Goal: Information Seeking & Learning: Check status

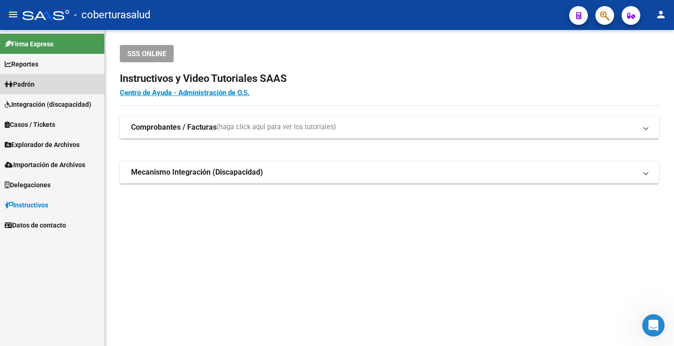
click at [22, 85] on span "Padrón" at bounding box center [20, 84] width 30 height 10
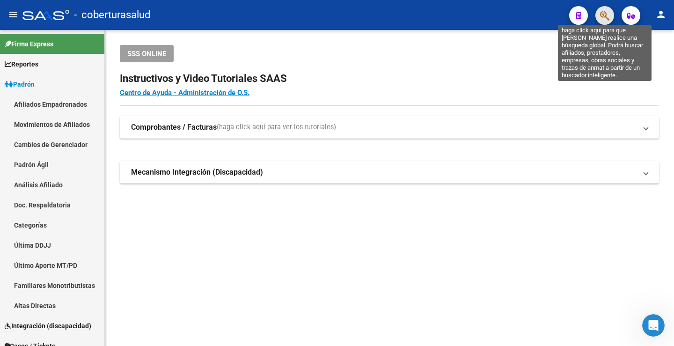
click at [604, 16] on icon "button" at bounding box center [604, 15] width 9 height 11
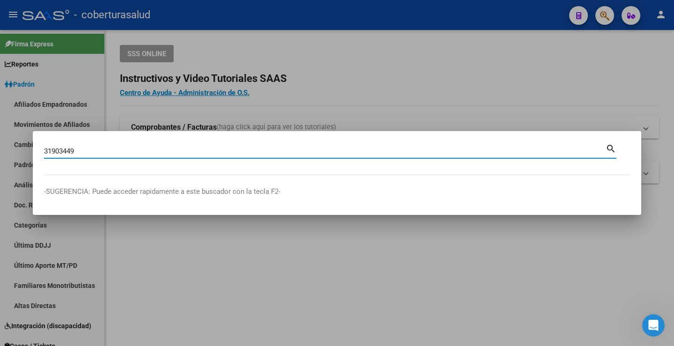
type input "31903449"
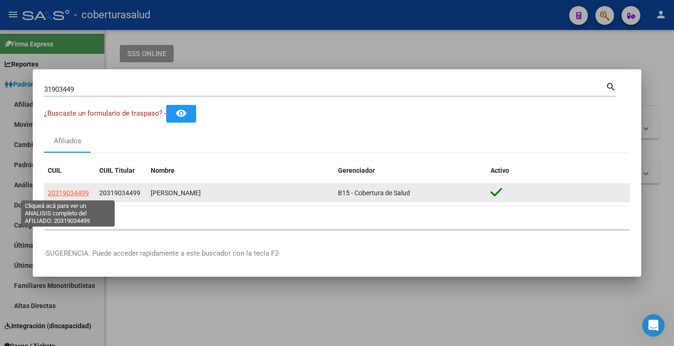
click at [62, 192] on span "20319034499" at bounding box center [68, 192] width 41 height 7
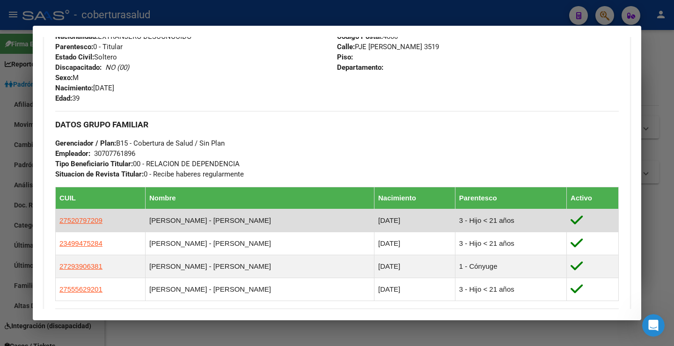
scroll to position [187, 0]
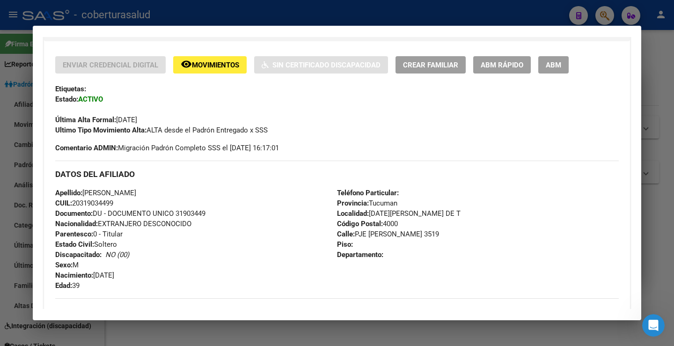
click at [211, 67] on span "Movimientos" at bounding box center [215, 65] width 47 height 8
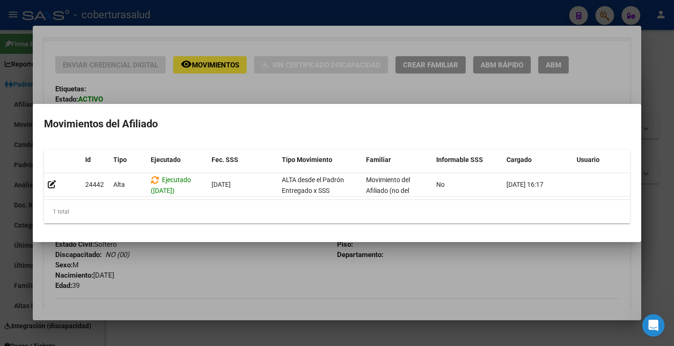
click at [301, 86] on div at bounding box center [337, 173] width 674 height 346
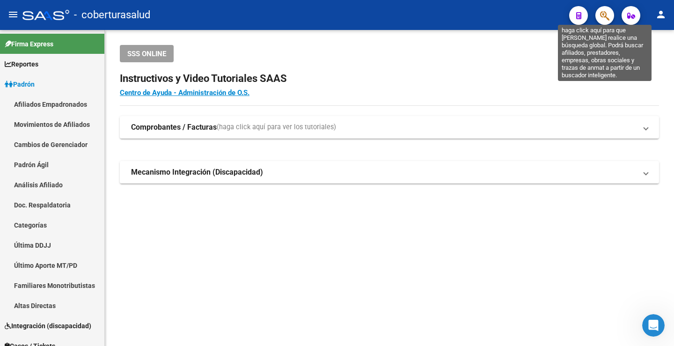
click at [604, 20] on icon "button" at bounding box center [604, 15] width 9 height 11
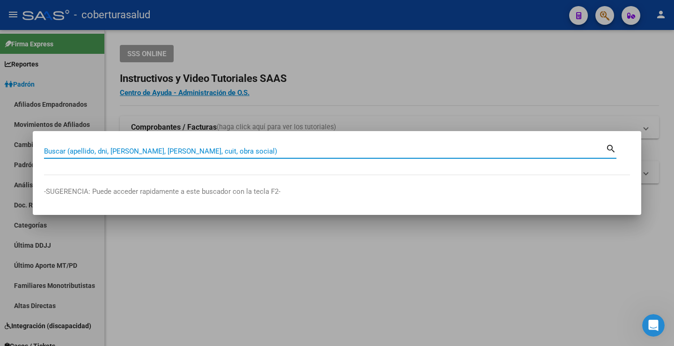
paste input "49945973"
type input "49945973"
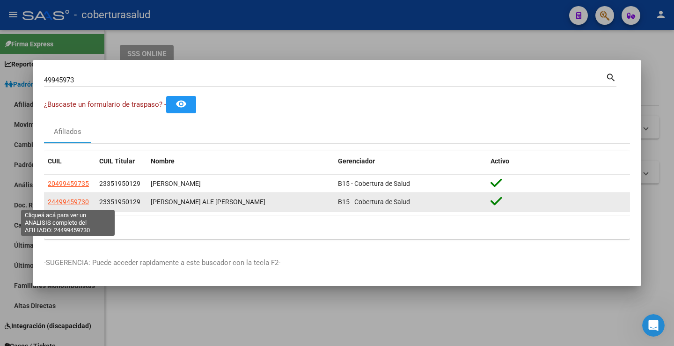
drag, startPoint x: 56, startPoint y: 201, endPoint x: 84, endPoint y: 202, distance: 28.1
click at [84, 202] on span "24499459730" at bounding box center [68, 201] width 41 height 7
copy span "49945973"
type textarea "24499459730"
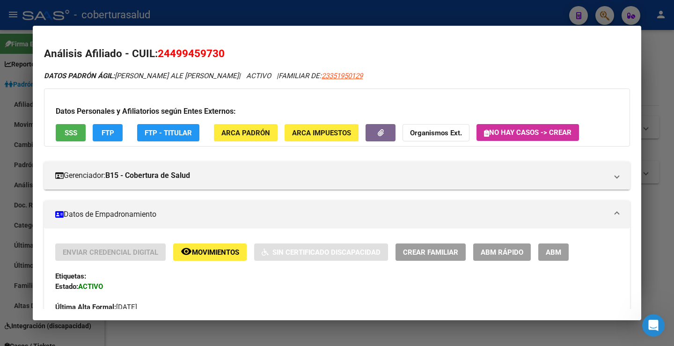
drag, startPoint x: 173, startPoint y: 53, endPoint x: 219, endPoint y: 54, distance: 45.9
click at [219, 54] on span "24499459730" at bounding box center [191, 53] width 67 height 12
copy span "49945973"
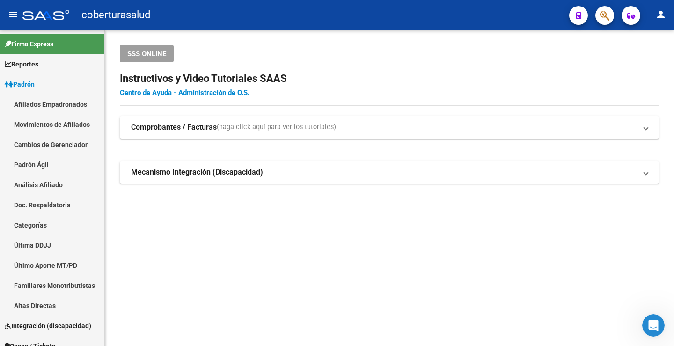
click at [600, 20] on icon "button" at bounding box center [604, 15] width 9 height 11
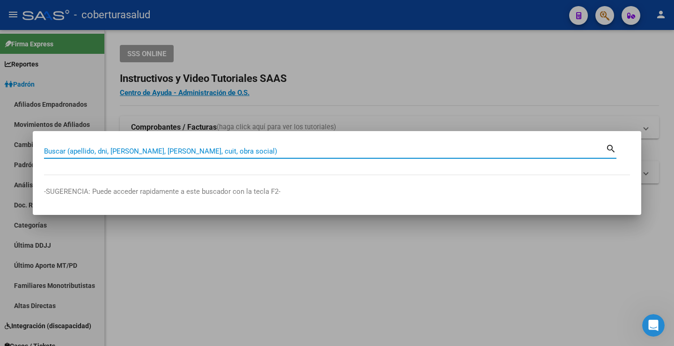
paste input "59762432"
type input "59762432"
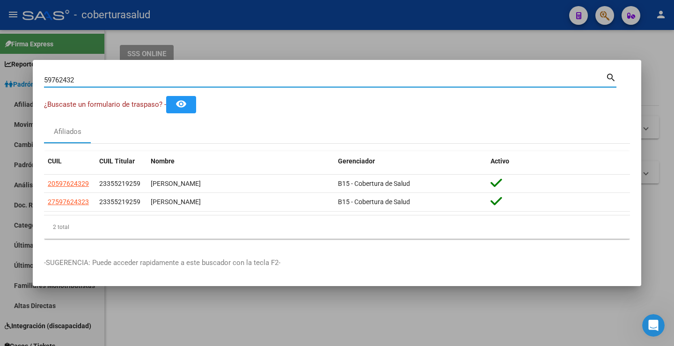
click at [378, 35] on div at bounding box center [337, 173] width 674 height 346
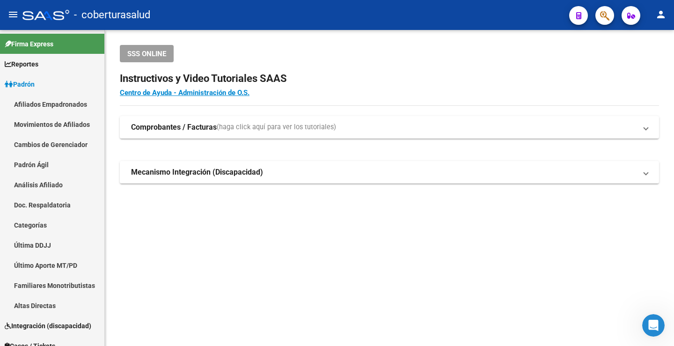
click at [606, 22] on span "button" at bounding box center [604, 15] width 9 height 19
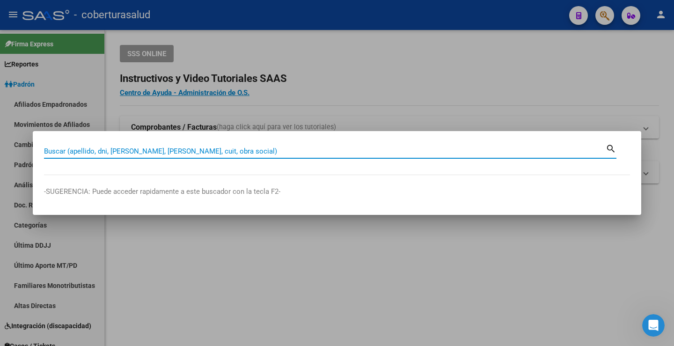
paste input "50341553"
type input "50341553"
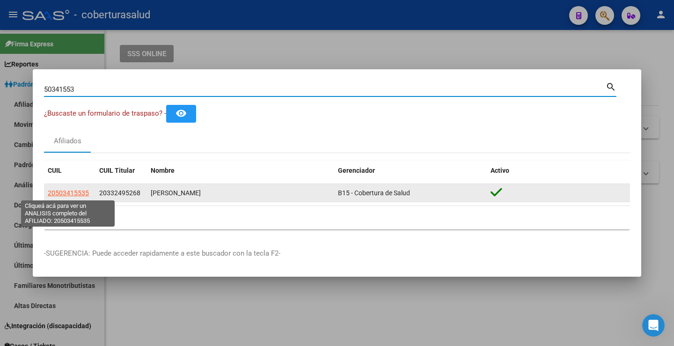
click at [75, 195] on span "20503415535" at bounding box center [68, 192] width 41 height 7
type textarea "20503415535"
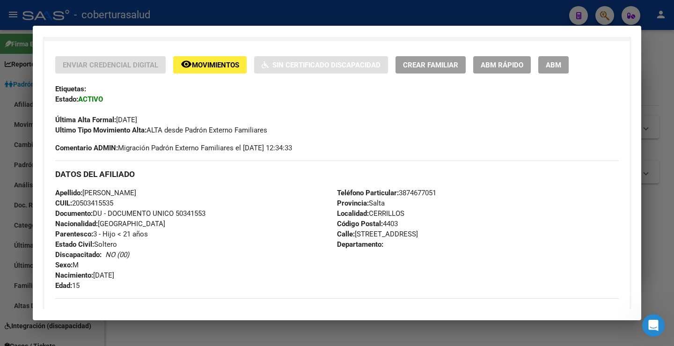
drag, startPoint x: 280, startPoint y: 148, endPoint x: 263, endPoint y: 150, distance: 17.8
click at [263, 150] on span "Comentario ADMIN: Migración Padrón Externo Familiares el [DATE] 12:34:33" at bounding box center [173, 148] width 237 height 10
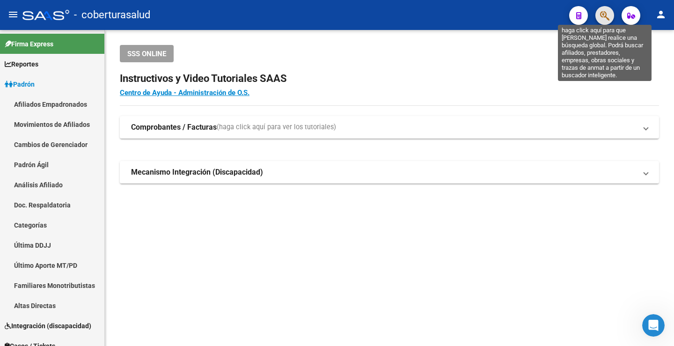
click at [603, 12] on icon "button" at bounding box center [604, 15] width 9 height 11
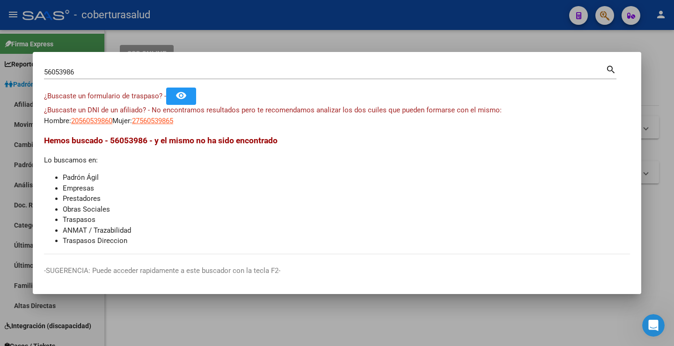
click at [614, 68] on mat-icon "search" at bounding box center [611, 68] width 11 height 11
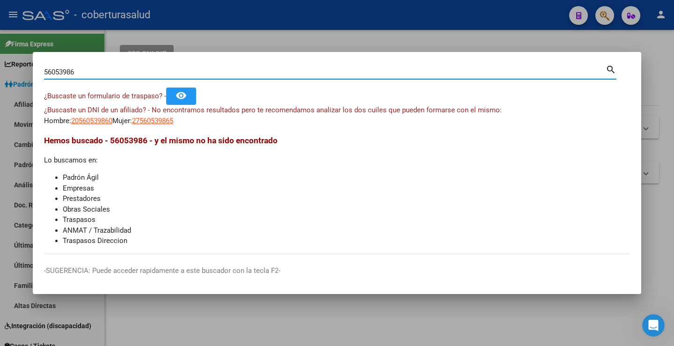
drag, startPoint x: 98, startPoint y: 72, endPoint x: 0, endPoint y: 76, distance: 98.0
click at [0, 76] on div "56053986 Buscar (apellido, dni, cuil, nro traspaso, cuit, obra social) search ¿…" at bounding box center [337, 173] width 674 height 346
paste input "32561961"
type input "32561961"
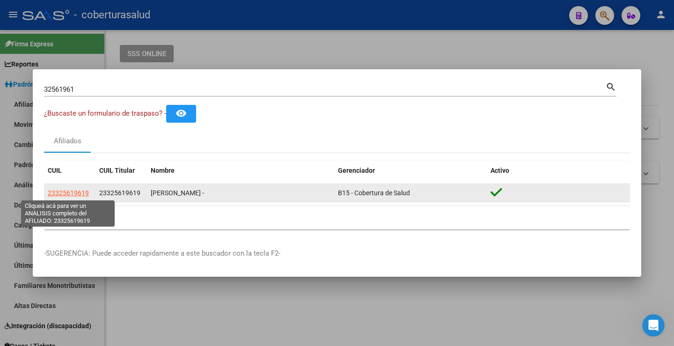
click at [80, 193] on span "23325619619" at bounding box center [68, 192] width 41 height 7
type textarea "23325619619"
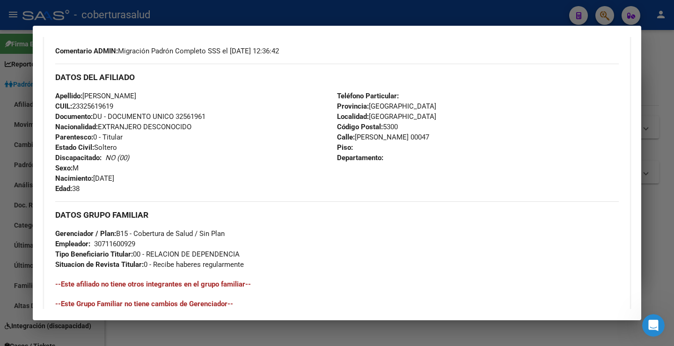
scroll to position [281, 0]
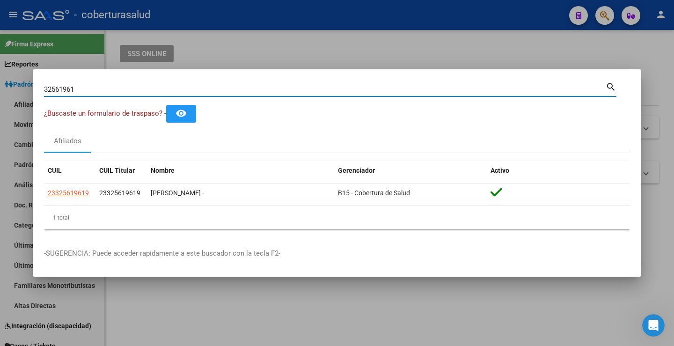
drag, startPoint x: 85, startPoint y: 90, endPoint x: 0, endPoint y: 89, distance: 84.8
click at [0, 89] on div "32561961 Buscar (apellido, dni, cuil, nro traspaso, cuit, obra social) search ¿…" at bounding box center [337, 173] width 674 height 346
paste input "5976218"
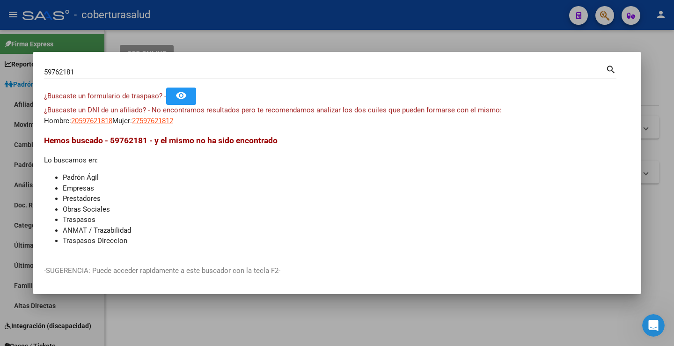
drag, startPoint x: 387, startPoint y: 65, endPoint x: 381, endPoint y: 71, distance: 8.9
click at [385, 67] on div "59762181 Buscar (apellido, dni, [PERSON_NAME], [PERSON_NAME], cuit, obra social)" at bounding box center [325, 72] width 562 height 14
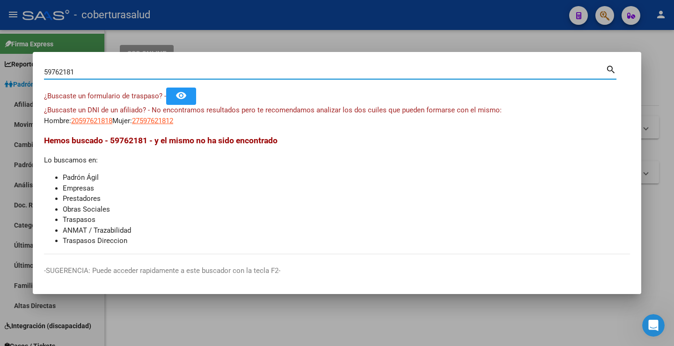
drag, startPoint x: 381, startPoint y: 71, endPoint x: 11, endPoint y: 67, distance: 369.5
click at [54, 68] on input "59762181" at bounding box center [325, 72] width 562 height 8
type input "5"
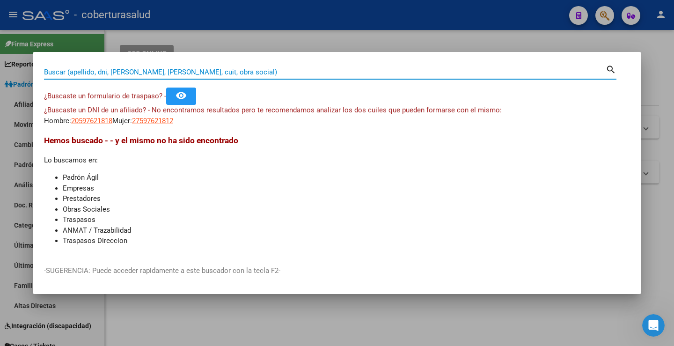
paste input "20345910752"
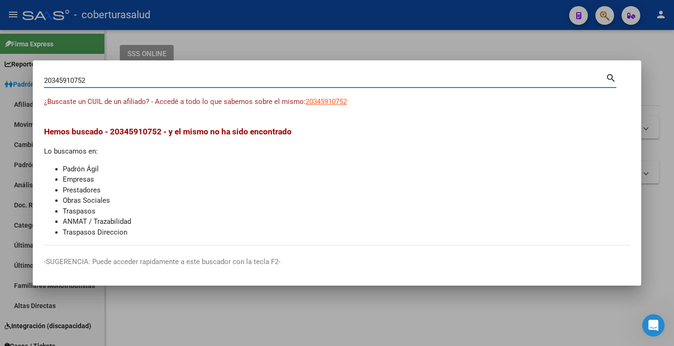
click at [477, 75] on div "20345910752 Buscar (apellido, dni, cuil, [PERSON_NAME], cuit, obra social)" at bounding box center [325, 81] width 562 height 14
paste input "59762432"
type input "2"
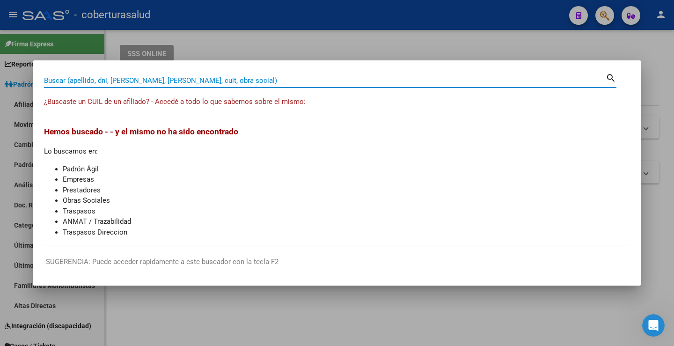
paste input "59762432"
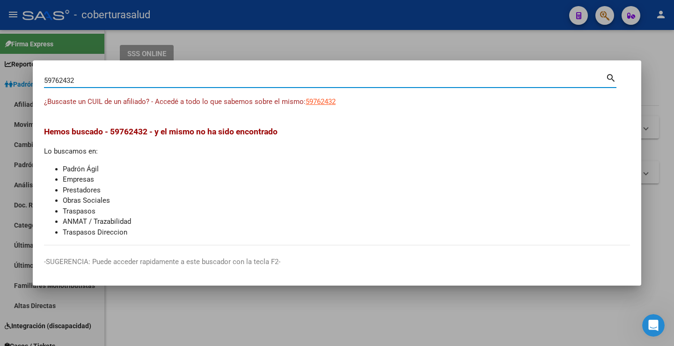
type input "59762432"
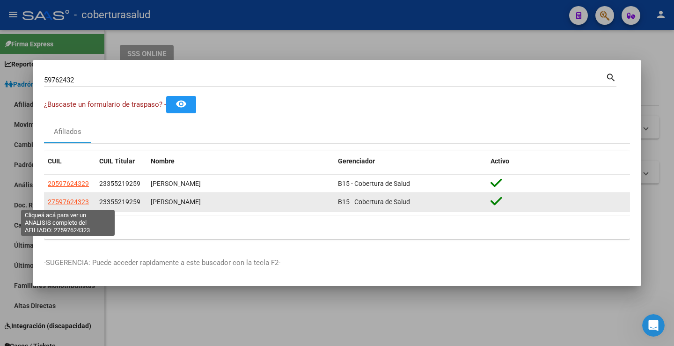
drag, startPoint x: 55, startPoint y: 201, endPoint x: 84, endPoint y: 205, distance: 29.7
click at [84, 205] on span "27597624323" at bounding box center [68, 201] width 41 height 7
copy span "59762432"
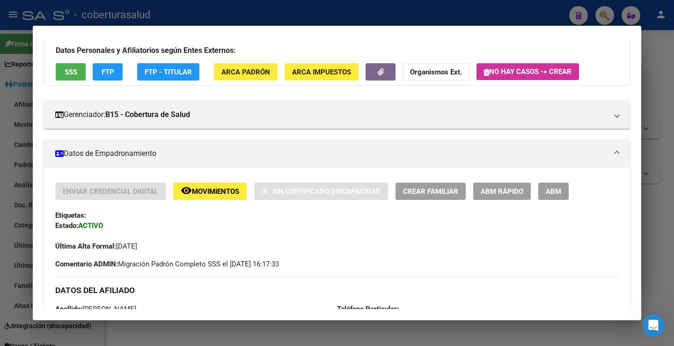
scroll to position [0, 0]
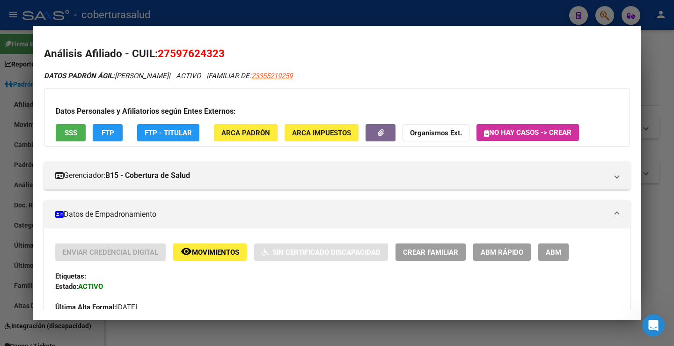
drag, startPoint x: 218, startPoint y: 55, endPoint x: 170, endPoint y: 57, distance: 47.3
click at [170, 57] on span "27597624323" at bounding box center [191, 53] width 67 height 12
copy span "59762432"
click at [474, 9] on div at bounding box center [337, 173] width 674 height 346
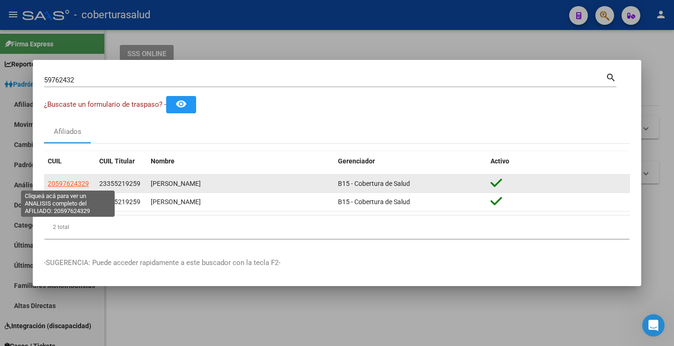
drag, startPoint x: 54, startPoint y: 183, endPoint x: 85, endPoint y: 183, distance: 30.4
click at [85, 183] on span "20597624329" at bounding box center [68, 183] width 41 height 7
copy span "59762432"
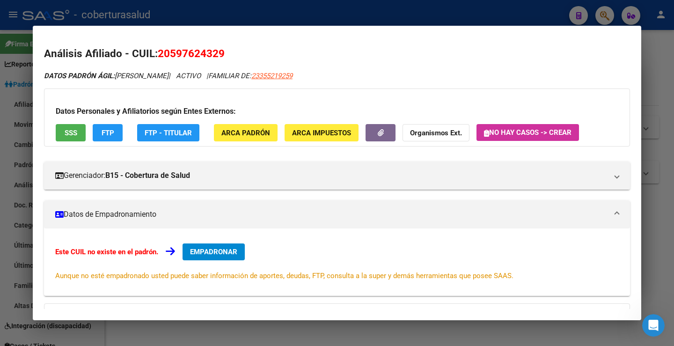
drag, startPoint x: 171, startPoint y: 51, endPoint x: 216, endPoint y: 54, distance: 45.1
click at [216, 54] on span "20597624329" at bounding box center [191, 53] width 67 height 12
copy span "59762432"
click at [187, 54] on span "20597624329" at bounding box center [191, 53] width 67 height 12
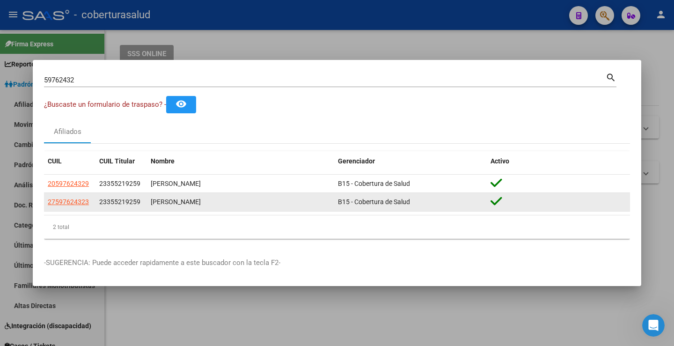
drag, startPoint x: 47, startPoint y: 204, endPoint x: 88, endPoint y: 203, distance: 41.2
click at [88, 203] on datatable-body-cell "27597624323" at bounding box center [70, 202] width 52 height 18
copy span "27597624323"
click at [74, 201] on span "27597624323" at bounding box center [68, 201] width 41 height 7
copy span "27597624323"
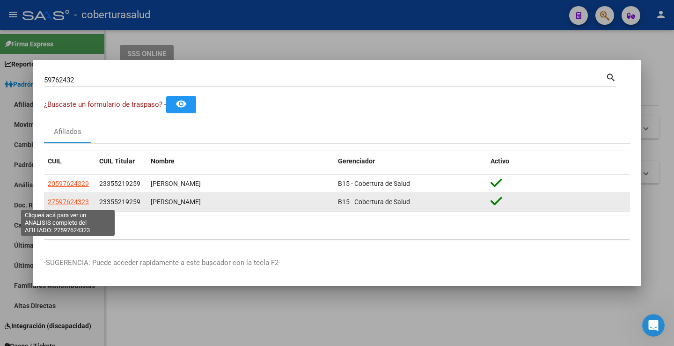
type textarea "27597624323"
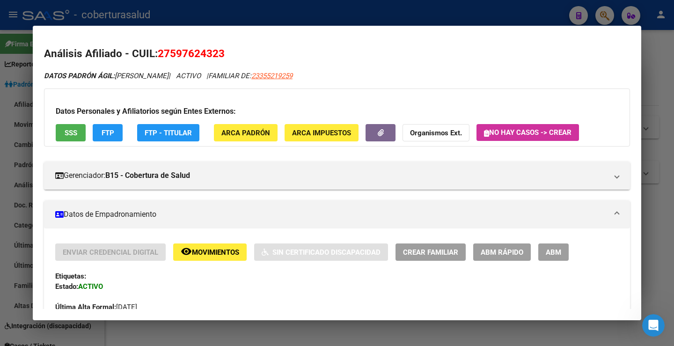
click at [200, 54] on span "27597624323" at bounding box center [191, 53] width 67 height 12
copy span "27597624323"
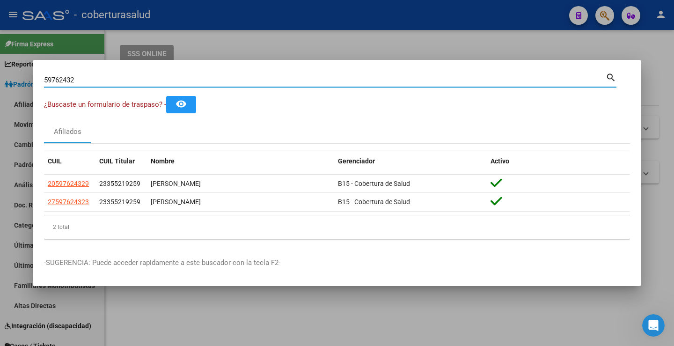
click at [56, 81] on input "59762432" at bounding box center [325, 80] width 562 height 8
paste input "464075"
type input "59464075"
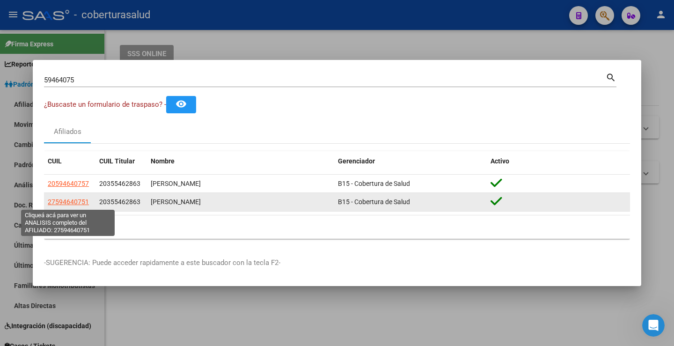
drag, startPoint x: 56, startPoint y: 204, endPoint x: 85, endPoint y: 206, distance: 29.6
click at [85, 206] on span "27594640751" at bounding box center [68, 201] width 41 height 7
copy span "59464075"
type textarea "27594640751"
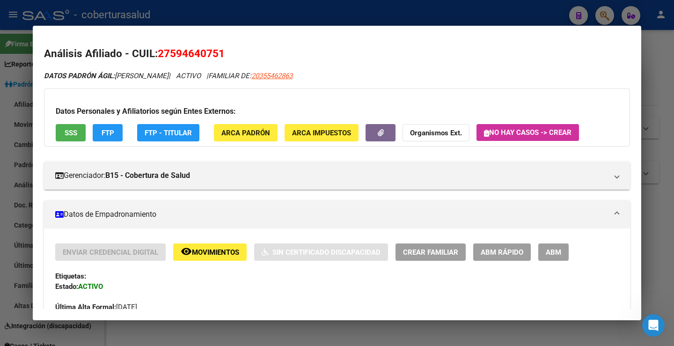
drag, startPoint x: 172, startPoint y: 52, endPoint x: 218, endPoint y: 57, distance: 46.6
click at [218, 57] on span "27594640751" at bounding box center [191, 53] width 67 height 12
click at [185, 50] on span "27594640751" at bounding box center [191, 53] width 67 height 12
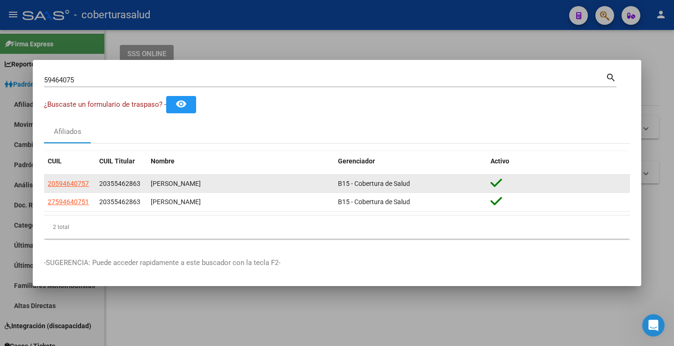
drag, startPoint x: 45, startPoint y: 181, endPoint x: 88, endPoint y: 187, distance: 43.6
click at [88, 187] on datatable-body-cell "20594640757" at bounding box center [70, 184] width 52 height 18
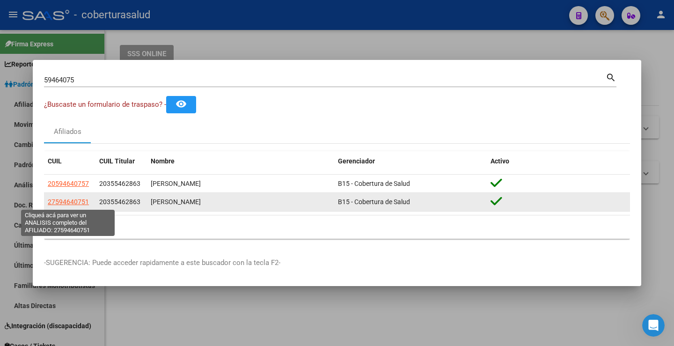
click at [73, 205] on span "27594640751" at bounding box center [68, 201] width 41 height 7
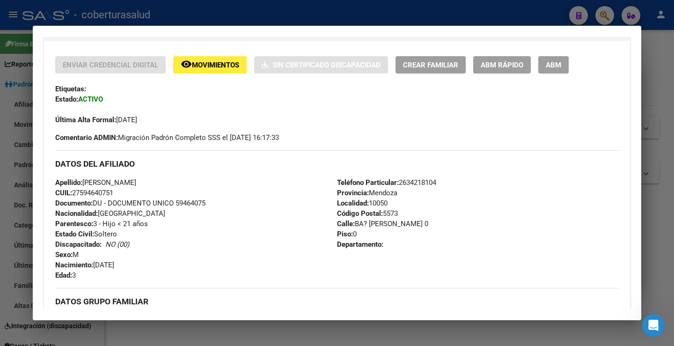
scroll to position [234, 0]
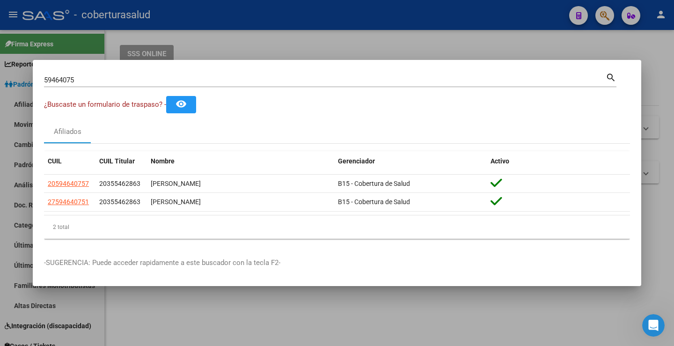
drag, startPoint x: 131, startPoint y: 71, endPoint x: 45, endPoint y: 74, distance: 86.2
click at [45, 74] on div "59464075 Buscar (apellido, dni, [PERSON_NAME], [PERSON_NAME], cuit, obra social…" at bounding box center [330, 79] width 573 height 16
click at [59, 74] on div "59464075 Buscar (apellido, dni, [PERSON_NAME], nro traspaso, cuit, obra social)" at bounding box center [325, 80] width 562 height 14
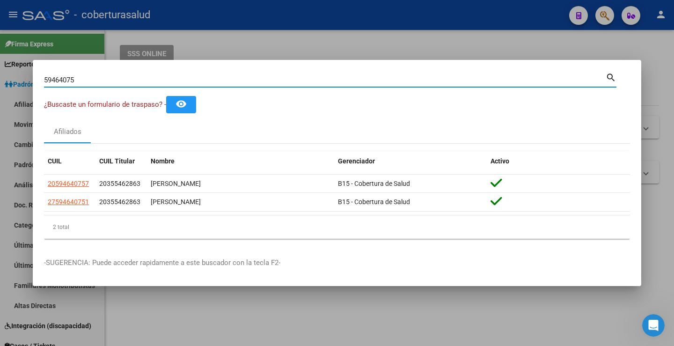
click at [60, 82] on input "59464075" at bounding box center [325, 80] width 562 height 8
paste input
click at [187, 80] on input "Buscar (apellido, dni, [PERSON_NAME], [PERSON_NAME], cuit, obra social)" at bounding box center [325, 80] width 562 height 8
paste input "53628513"
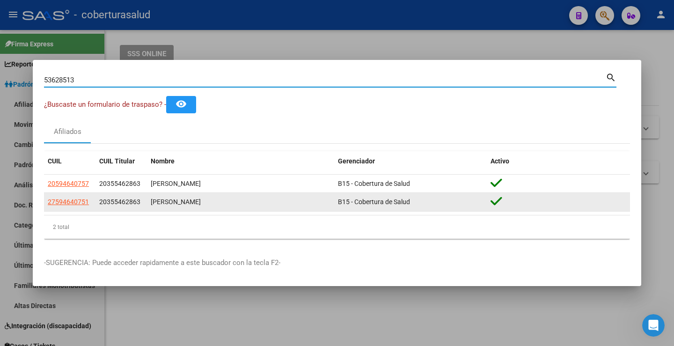
type input "53628513"
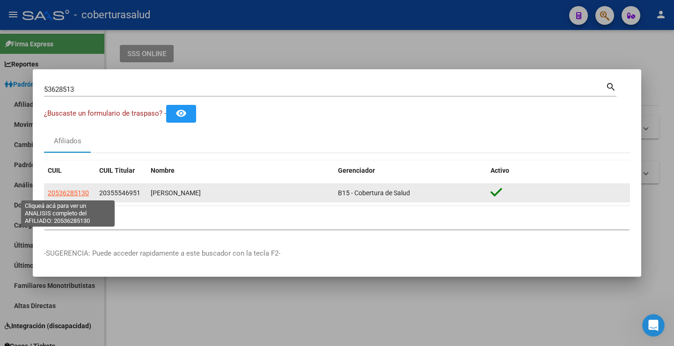
drag, startPoint x: 56, startPoint y: 193, endPoint x: 83, endPoint y: 194, distance: 26.7
click at [83, 194] on span "20536285130" at bounding box center [68, 192] width 41 height 7
type textarea "20536285130"
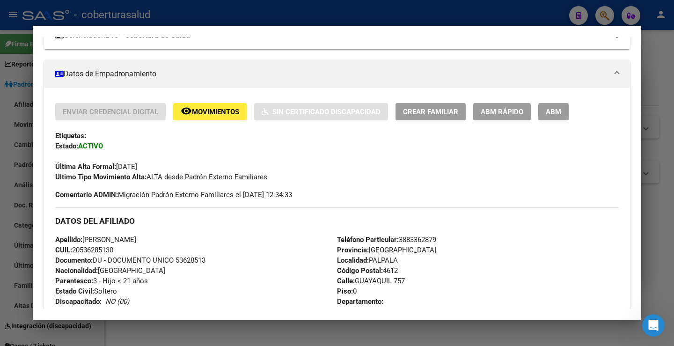
scroll to position [187, 0]
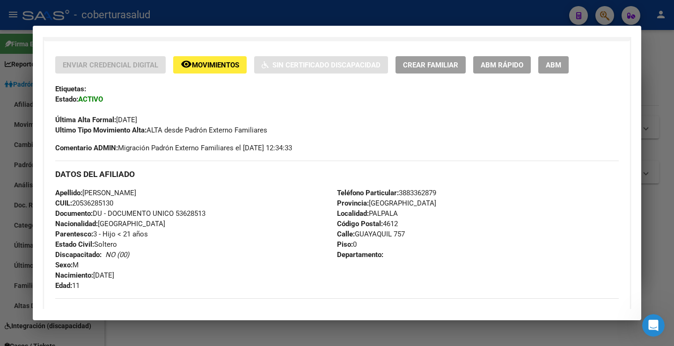
drag, startPoint x: 82, startPoint y: 203, endPoint x: 111, endPoint y: 204, distance: 28.6
click at [113, 204] on span "CUIL: 20536285130" at bounding box center [84, 203] width 58 height 8
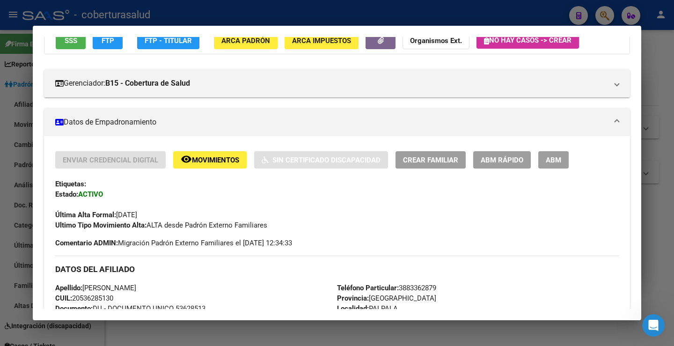
scroll to position [0, 0]
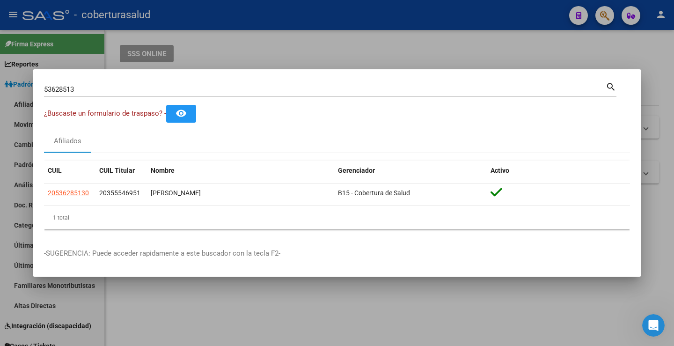
click at [52, 90] on input "53628513" at bounding box center [325, 89] width 562 height 8
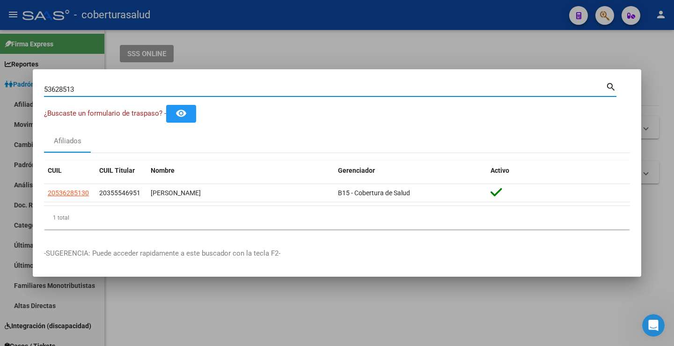
click at [52, 91] on input "53628513" at bounding box center [325, 89] width 562 height 8
paste input "35554695"
type input "35554695"
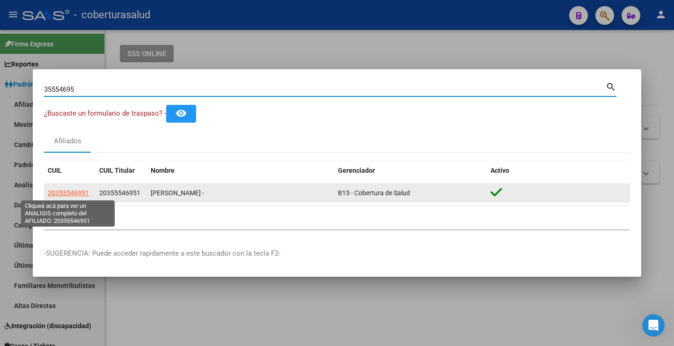
click at [66, 195] on span "20355546951" at bounding box center [68, 192] width 41 height 7
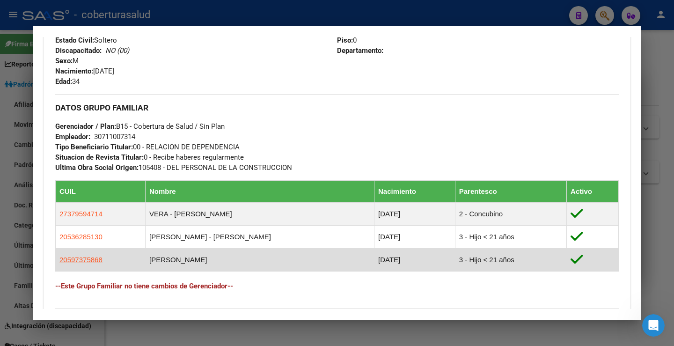
scroll to position [421, 0]
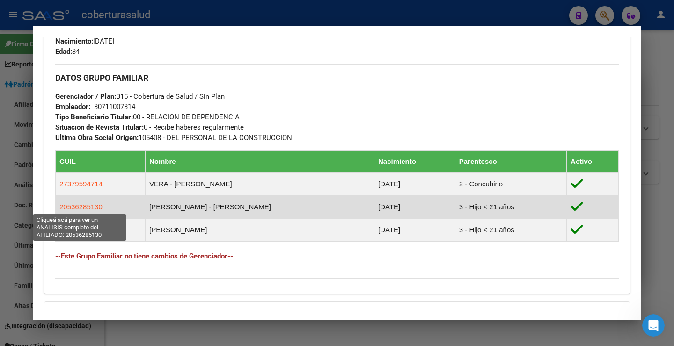
click at [94, 207] on span "20536285130" at bounding box center [80, 207] width 43 height 8
type textarea "20536285130"
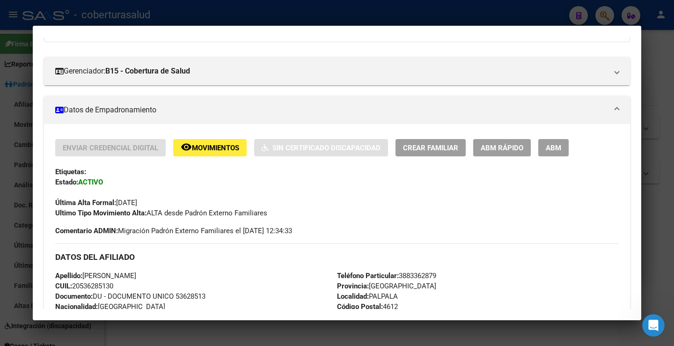
scroll to position [140, 0]
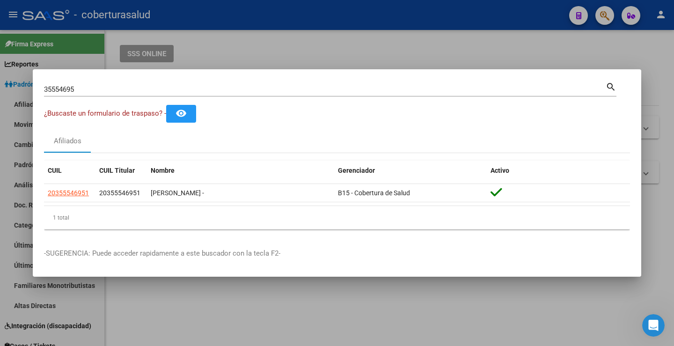
click at [57, 89] on input "35554695" at bounding box center [325, 89] width 562 height 8
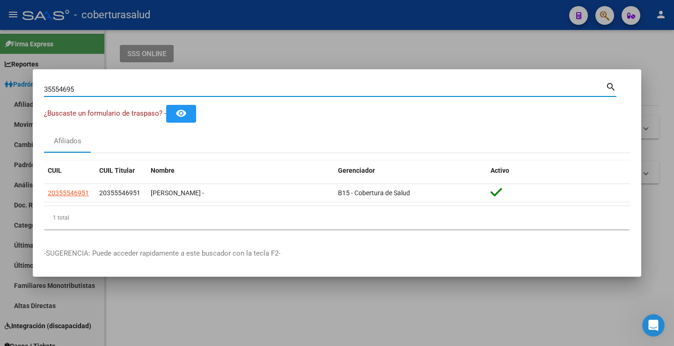
click at [57, 89] on input "35554695" at bounding box center [325, 89] width 562 height 8
paste input "53628513"
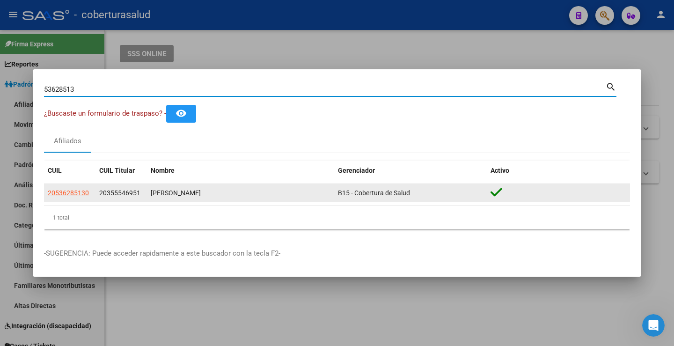
click at [59, 187] on datatable-body-cell "20536285130" at bounding box center [70, 193] width 52 height 18
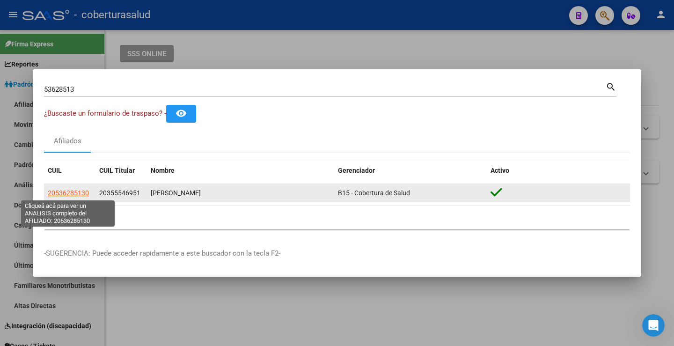
click at [62, 190] on span "20536285130" at bounding box center [68, 192] width 41 height 7
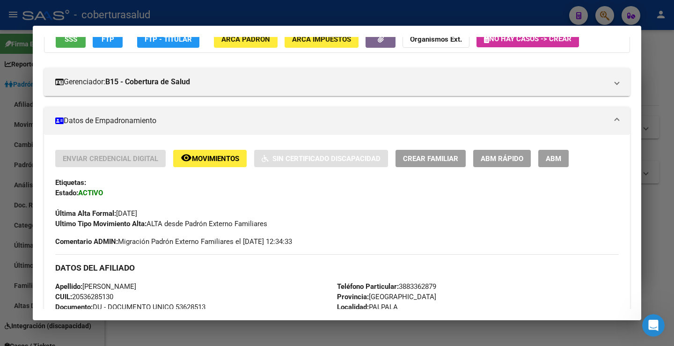
scroll to position [0, 0]
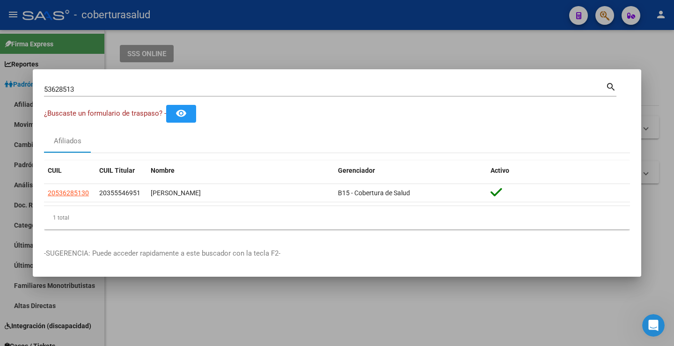
drag, startPoint x: 88, startPoint y: 89, endPoint x: 0, endPoint y: 84, distance: 87.7
click at [0, 84] on div "53628513 Buscar (apellido, dni, cuil, nro traspaso, cuit, obra social) search ¿…" at bounding box center [337, 173] width 674 height 346
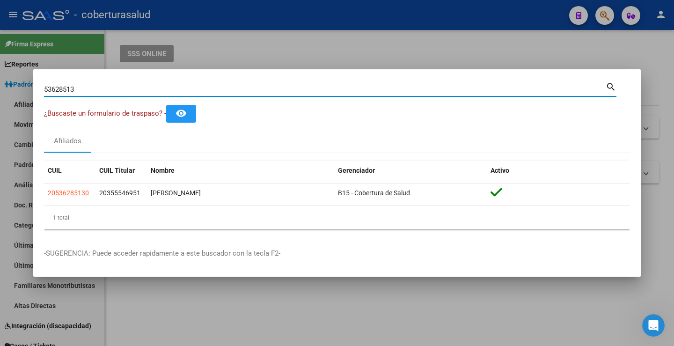
paste input "3534507"
type input "35345073"
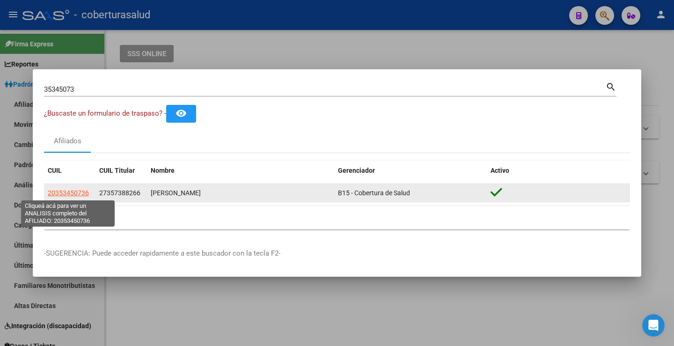
click at [67, 191] on span "20353450736" at bounding box center [68, 192] width 41 height 7
type textarea "20353450736"
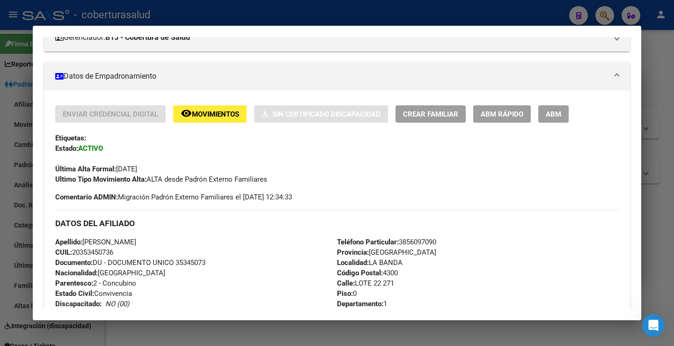
scroll to position [187, 0]
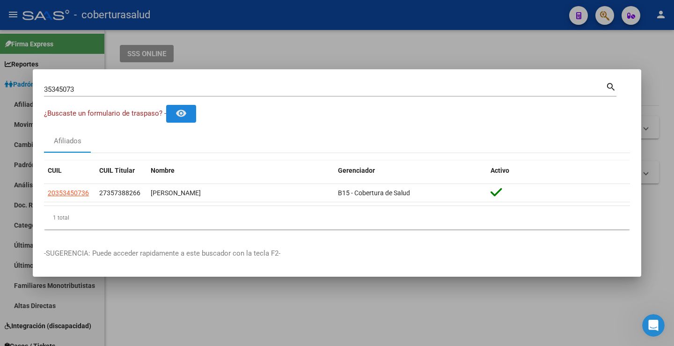
click at [192, 115] on button "remove_red_eye" at bounding box center [181, 113] width 30 height 17
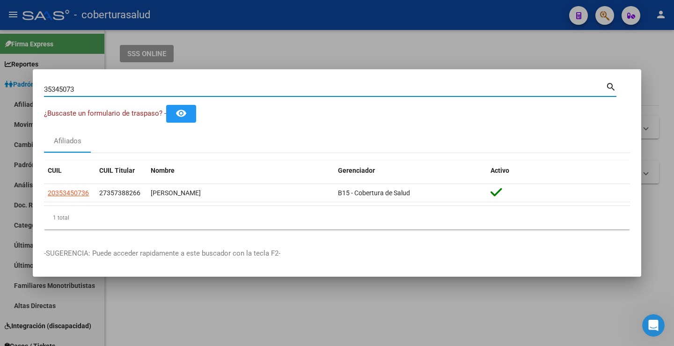
click at [119, 87] on input "35345073" at bounding box center [325, 89] width 562 height 8
paste input "70430567"
type input "70430567"
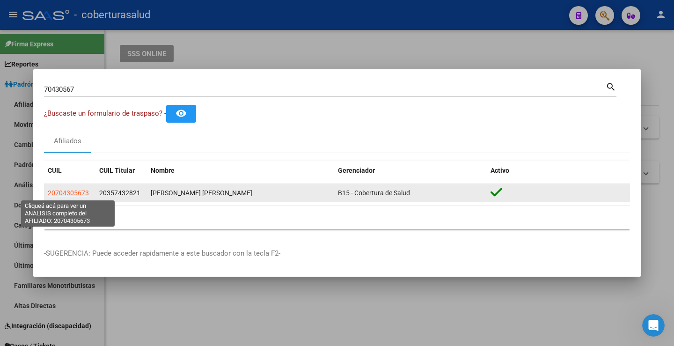
click at [73, 191] on span "20704305673" at bounding box center [68, 192] width 41 height 7
type textarea "20704305673"
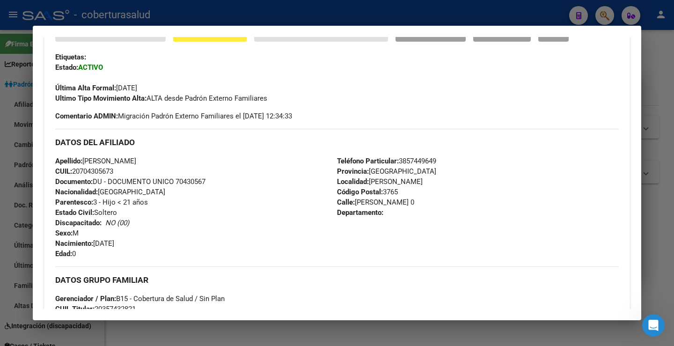
scroll to position [234, 0]
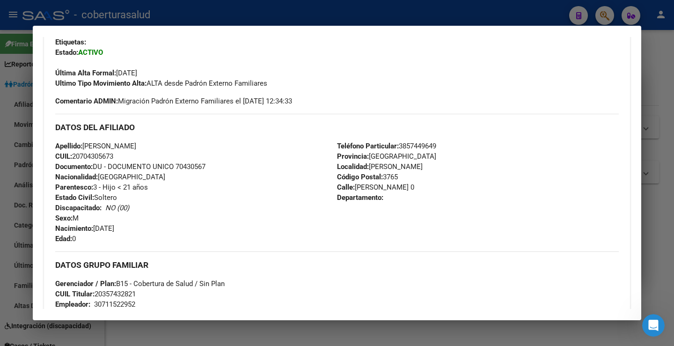
click at [193, 166] on span "Documento: DU - DOCUMENTO UNICO 70430567" at bounding box center [130, 166] width 150 height 8
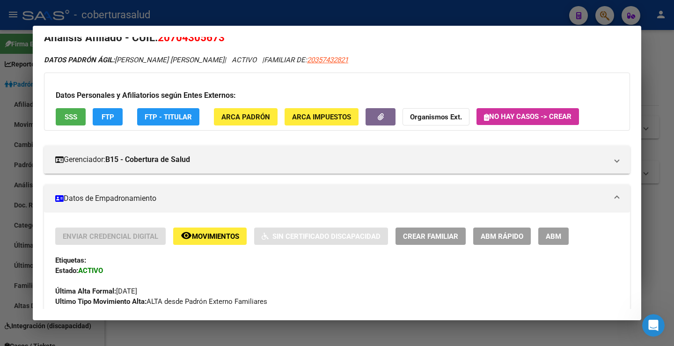
scroll to position [0, 0]
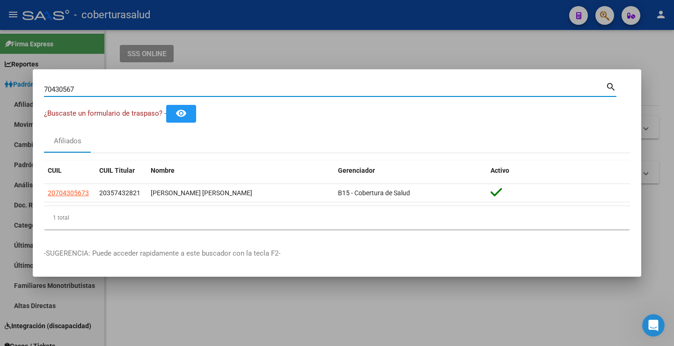
click at [63, 89] on input "70430567" at bounding box center [325, 89] width 562 height 8
paste input "52877138"
type input "52877138"
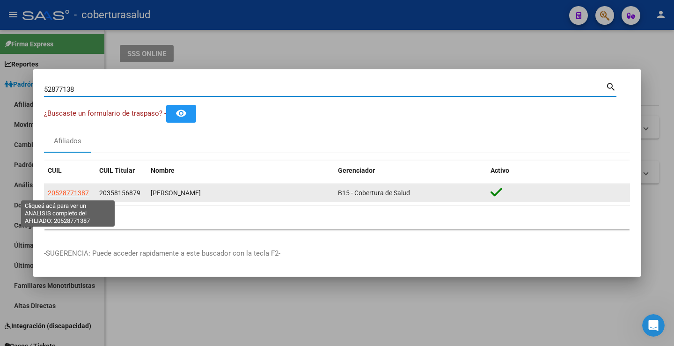
click at [73, 194] on span "20528771387" at bounding box center [68, 192] width 41 height 7
type textarea "20528771387"
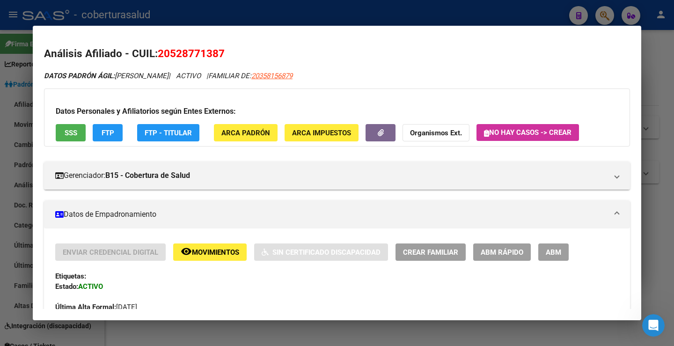
drag, startPoint x: 219, startPoint y: 51, endPoint x: 173, endPoint y: 44, distance: 47.0
click at [173, 44] on mat-dialog-content "Análisis Afiliado - CUIL: 20528771387 DATOS PADRÓN ÁGIL: [PERSON_NAME] | ACTIVO…" at bounding box center [337, 173] width 609 height 272
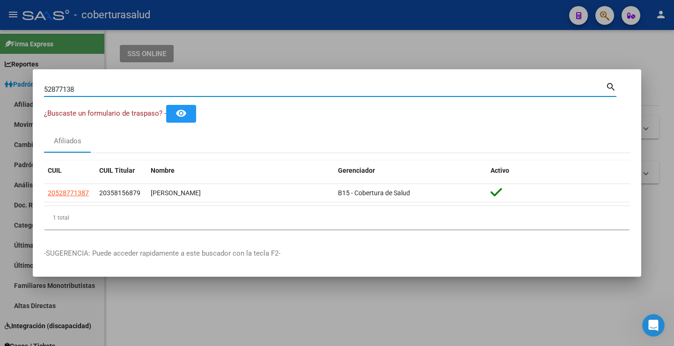
click at [224, 88] on input "52877138" at bounding box center [325, 89] width 562 height 8
paste input "4786345"
type input "54786345"
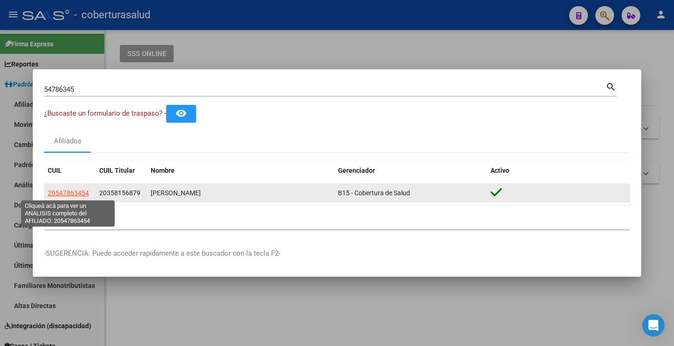
click at [65, 189] on span "20547863454" at bounding box center [68, 192] width 41 height 7
type textarea "20547863454"
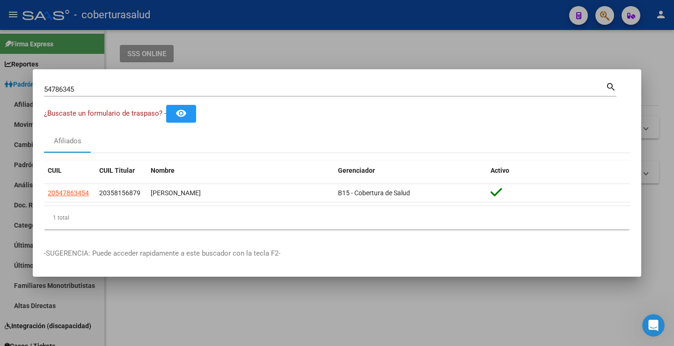
click at [344, 89] on input "54786345" at bounding box center [325, 89] width 562 height 8
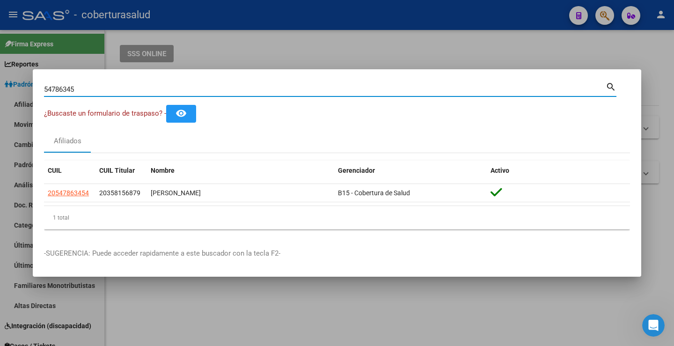
click at [344, 89] on input "54786345" at bounding box center [325, 89] width 562 height 8
paste input "70663439"
type input "70663439"
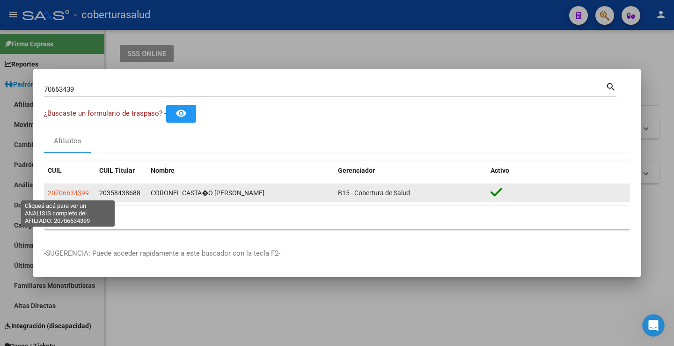
click at [84, 196] on span "20706634399" at bounding box center [68, 192] width 41 height 7
type textarea "20706634399"
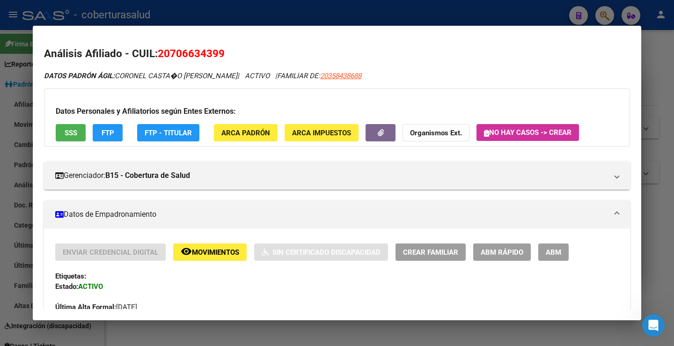
drag, startPoint x: 217, startPoint y: 54, endPoint x: 170, endPoint y: 55, distance: 46.4
click at [170, 55] on span "20706634399" at bounding box center [191, 53] width 67 height 12
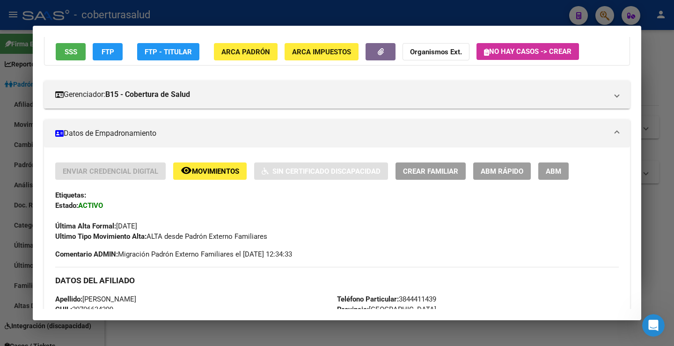
scroll to position [187, 0]
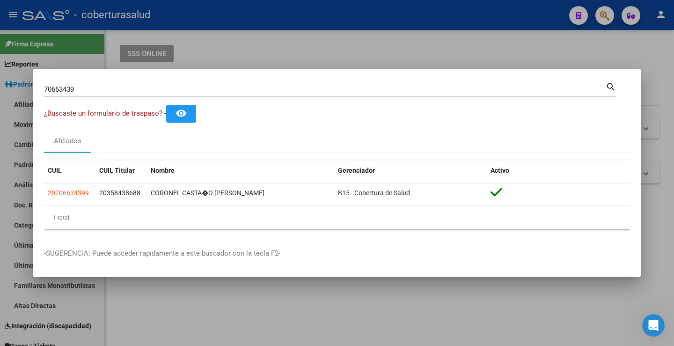
click at [152, 92] on input "70663439" at bounding box center [325, 89] width 562 height 8
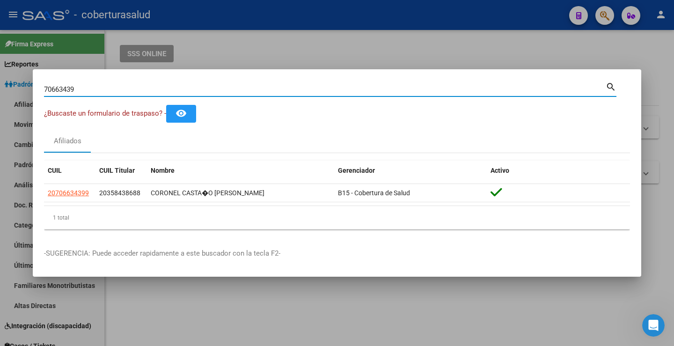
click at [152, 92] on input "70663439" at bounding box center [325, 89] width 562 height 8
paste input "53106840"
type input "53106840"
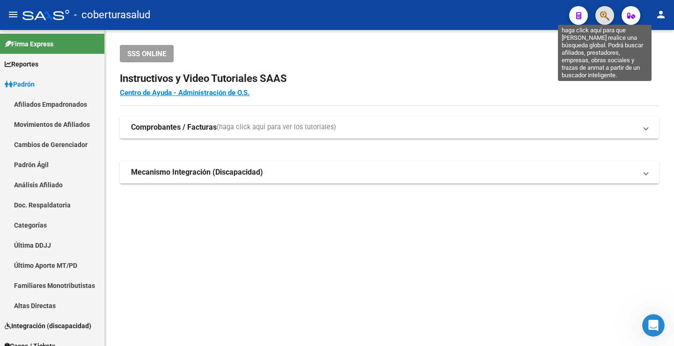
click at [606, 15] on icon "button" at bounding box center [604, 15] width 9 height 11
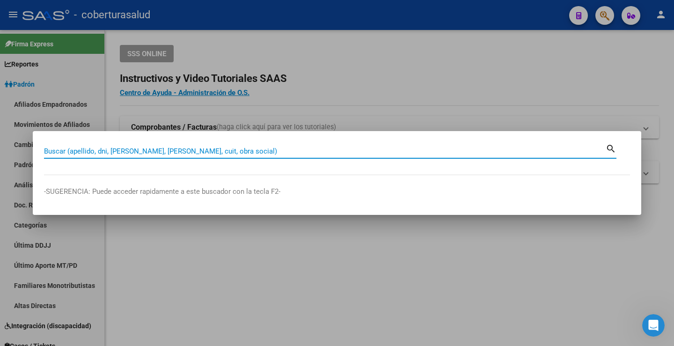
paste input "35851418"
type input "35851418"
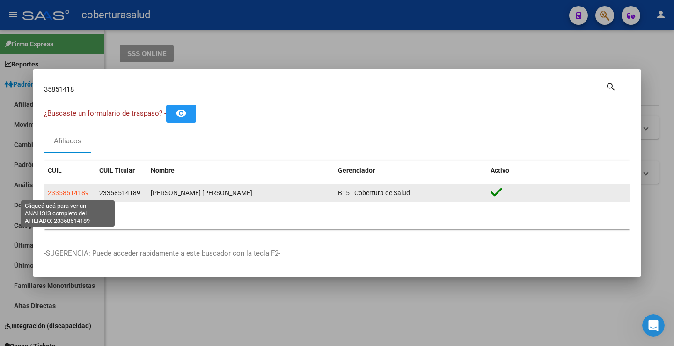
click at [68, 192] on span "23358514189" at bounding box center [68, 192] width 41 height 7
type textarea "23358514189"
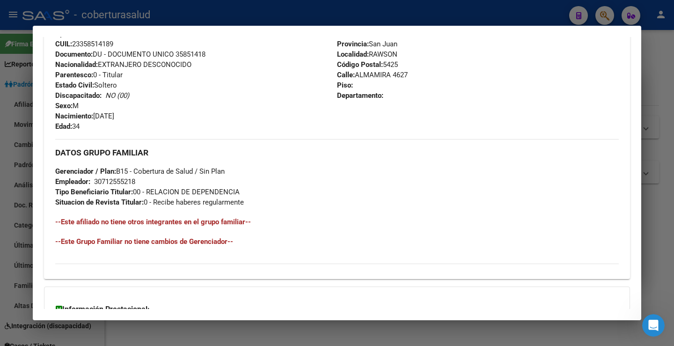
scroll to position [346, 0]
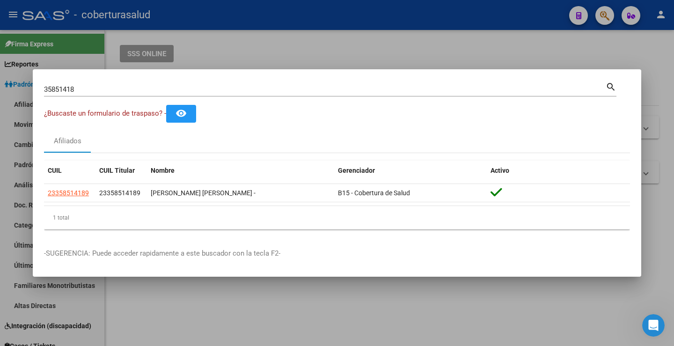
click at [148, 93] on input "35851418" at bounding box center [325, 89] width 562 height 8
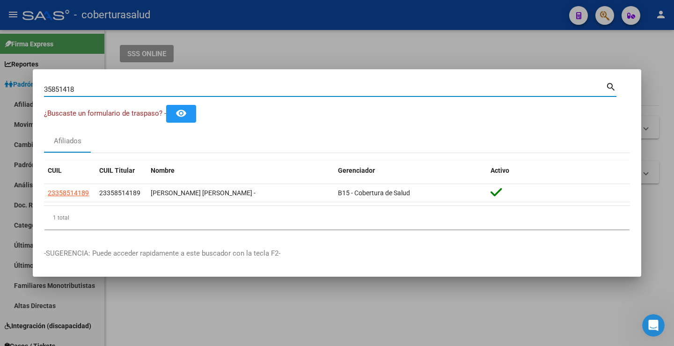
click at [148, 93] on input "35851418" at bounding box center [325, 89] width 562 height 8
paste input "55174250"
type input "55174250"
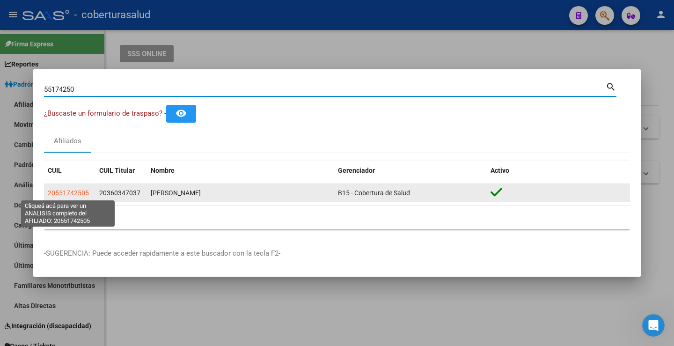
click at [66, 193] on span "20551742505" at bounding box center [68, 192] width 41 height 7
type textarea "20551742505"
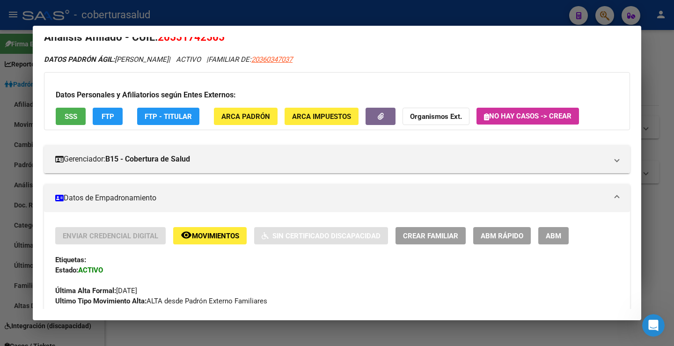
scroll to position [0, 0]
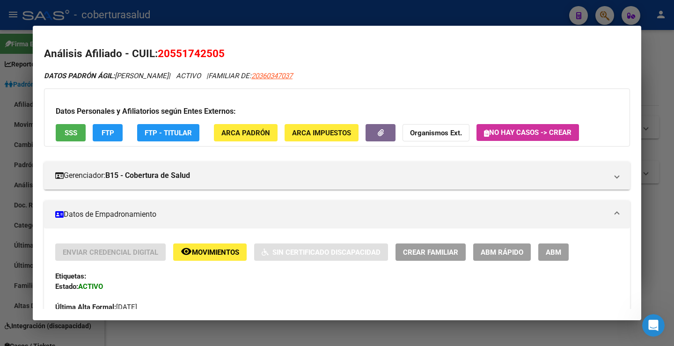
drag, startPoint x: 220, startPoint y: 53, endPoint x: 172, endPoint y: 50, distance: 47.8
click at [172, 50] on span "20551742505" at bounding box center [191, 53] width 67 height 12
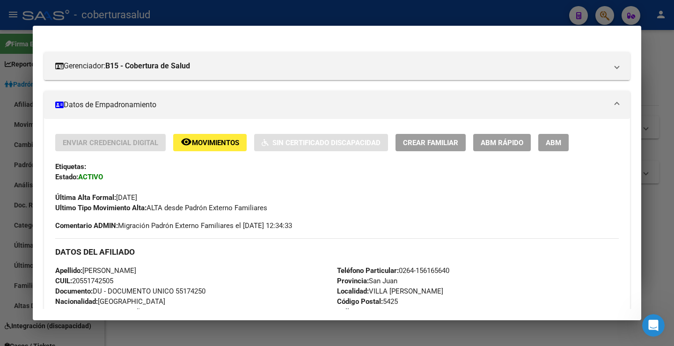
scroll to position [140, 0]
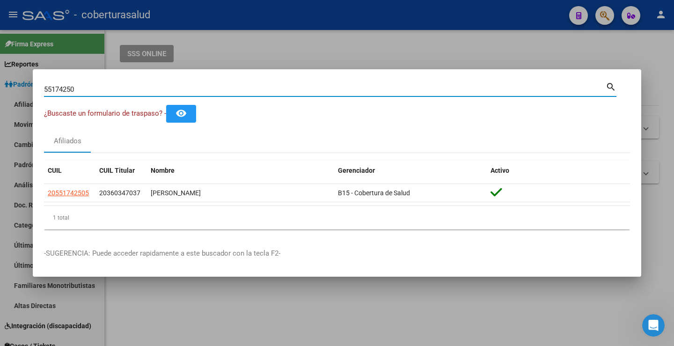
click at [206, 88] on input "55174250" at bounding box center [325, 89] width 562 height 8
paste input "9752284"
type input "59752284"
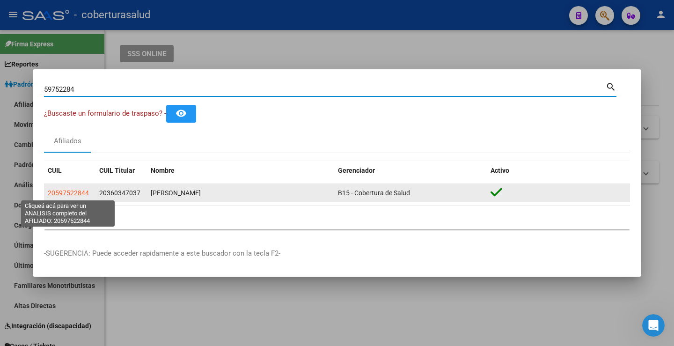
click at [66, 194] on span "20597522844" at bounding box center [68, 192] width 41 height 7
type textarea "20597522844"
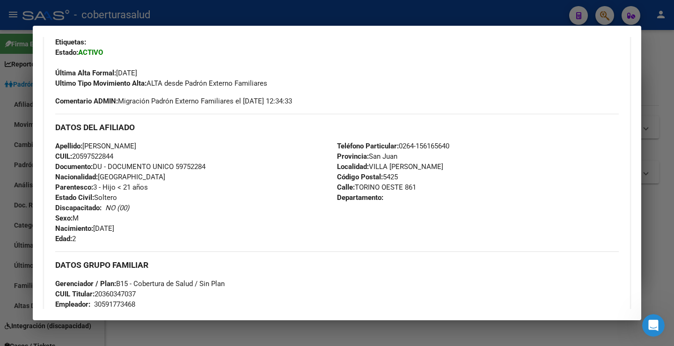
scroll to position [0, 0]
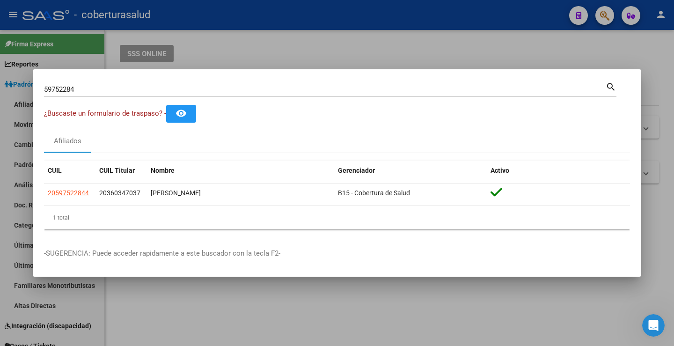
click at [234, 93] on input "59752284" at bounding box center [325, 89] width 562 height 8
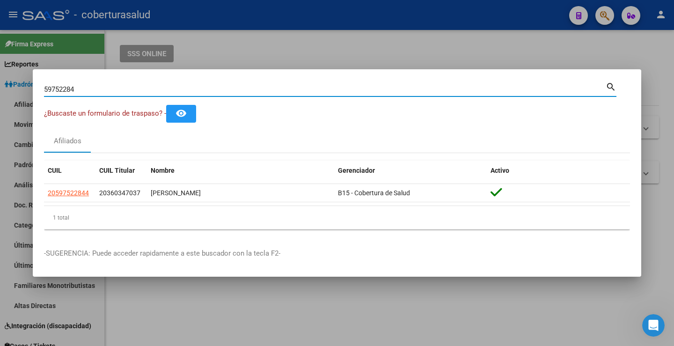
click at [234, 93] on input "59752284" at bounding box center [325, 89] width 562 height 8
paste input "84499"
type input "59844994"
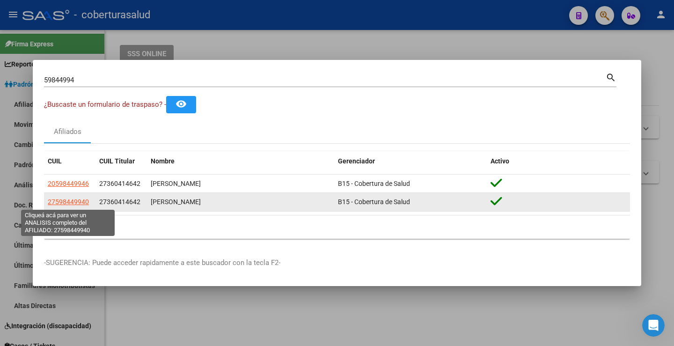
drag, startPoint x: 54, startPoint y: 201, endPoint x: 83, endPoint y: 202, distance: 28.6
click at [83, 202] on span "27598449940" at bounding box center [68, 201] width 41 height 7
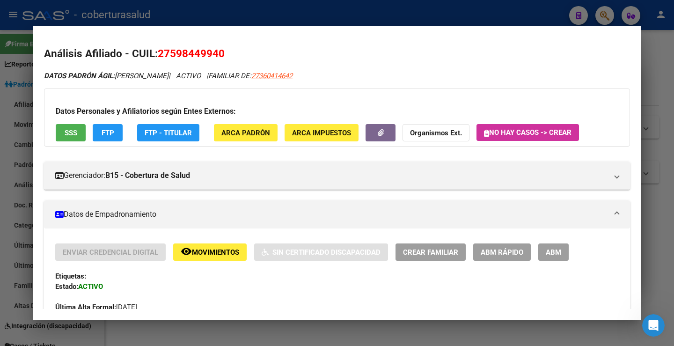
drag, startPoint x: 219, startPoint y: 54, endPoint x: 171, endPoint y: 55, distance: 47.8
click at [171, 55] on span "27598449940" at bounding box center [191, 53] width 67 height 12
click at [188, 48] on span "27598449940" at bounding box center [191, 53] width 67 height 12
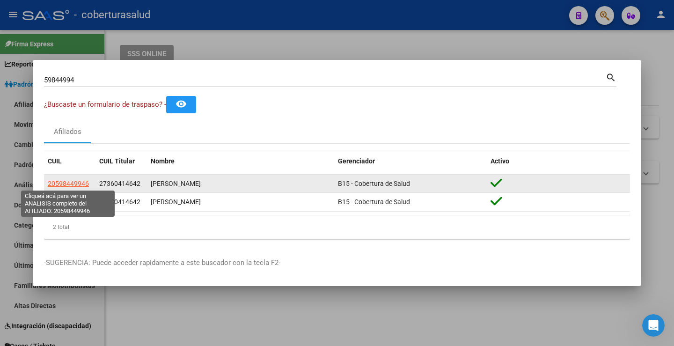
drag, startPoint x: 53, startPoint y: 182, endPoint x: 70, endPoint y: 185, distance: 17.1
click at [70, 185] on span "20598449946" at bounding box center [68, 183] width 41 height 7
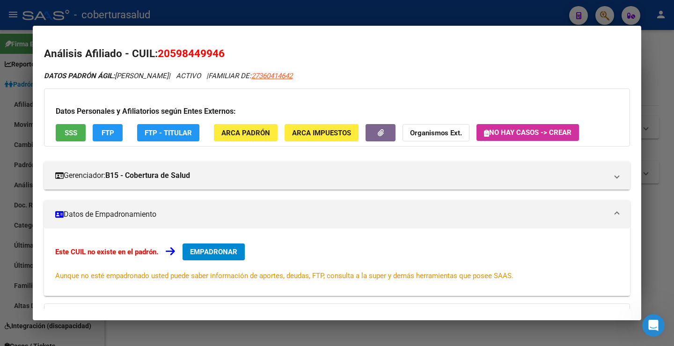
drag, startPoint x: 171, startPoint y: 55, endPoint x: 216, endPoint y: 58, distance: 45.0
click at [216, 58] on span "20598449946" at bounding box center [191, 53] width 67 height 12
click at [188, 51] on span "20598449946" at bounding box center [191, 53] width 67 height 12
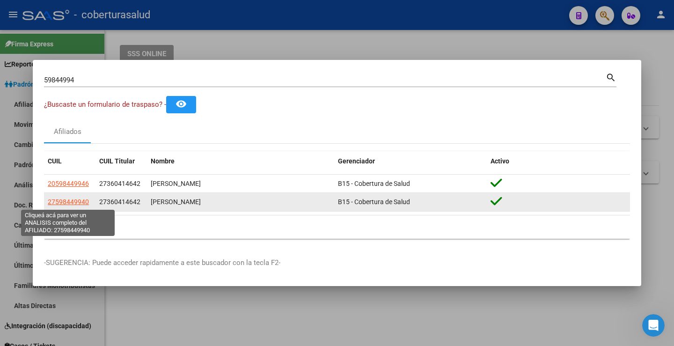
click at [81, 203] on span "27598449940" at bounding box center [68, 201] width 41 height 7
type textarea "27598449940"
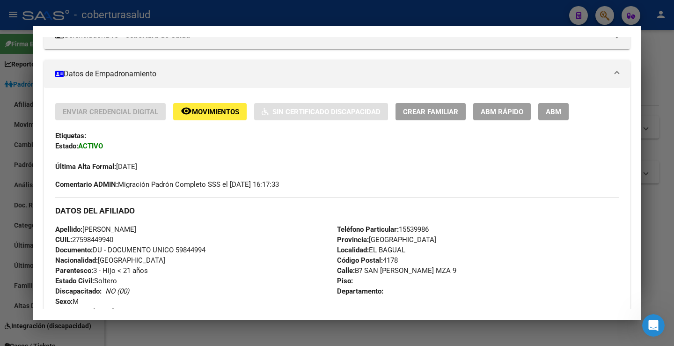
scroll to position [234, 0]
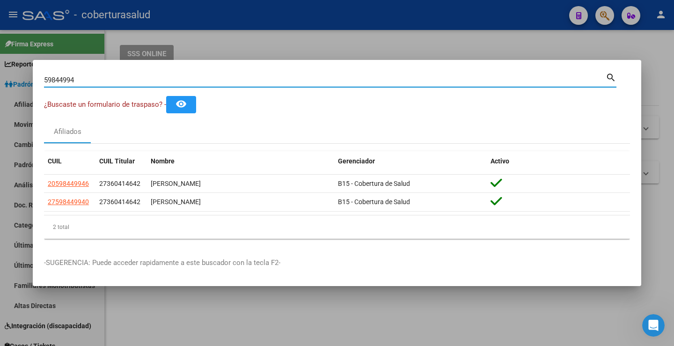
click at [271, 81] on input "59844994" at bounding box center [325, 80] width 562 height 8
paste input "36805037"
type input "36805037"
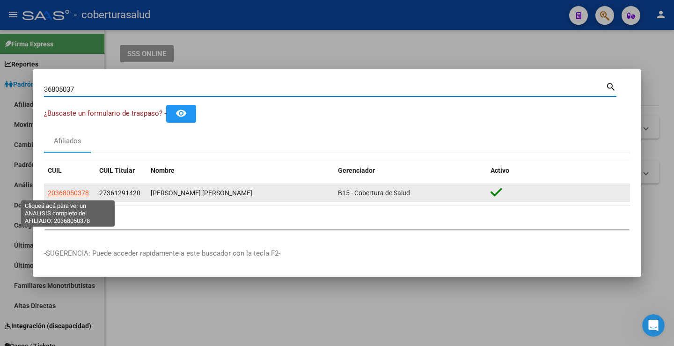
click at [68, 192] on span "20368050378" at bounding box center [68, 192] width 41 height 7
type textarea "20368050378"
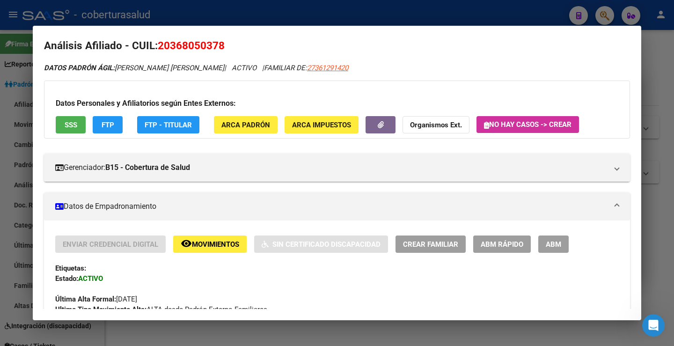
scroll to position [0, 0]
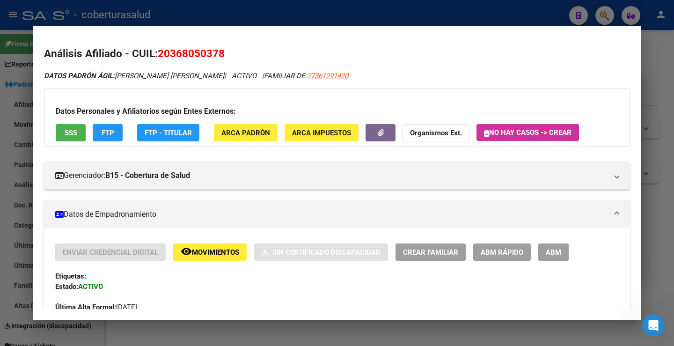
drag, startPoint x: 219, startPoint y: 54, endPoint x: 179, endPoint y: 52, distance: 40.3
click at [170, 52] on span "20368050378" at bounding box center [191, 53] width 67 height 12
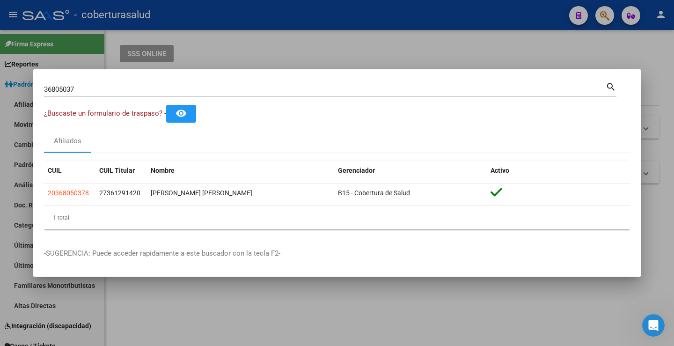
click at [69, 85] on input "36805037" at bounding box center [325, 89] width 562 height 8
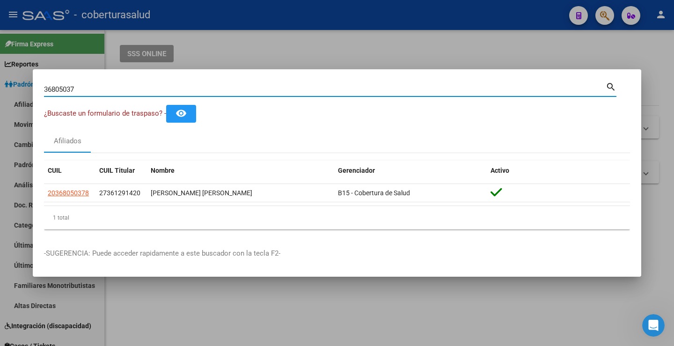
click at [69, 85] on input "36805037" at bounding box center [325, 89] width 562 height 8
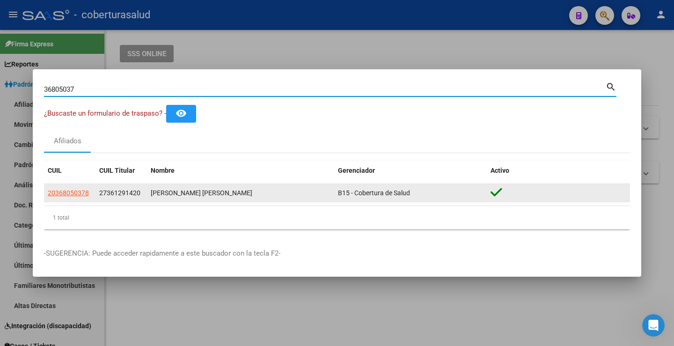
click at [198, 193] on div "[PERSON_NAME] [PERSON_NAME]" at bounding box center [241, 193] width 180 height 11
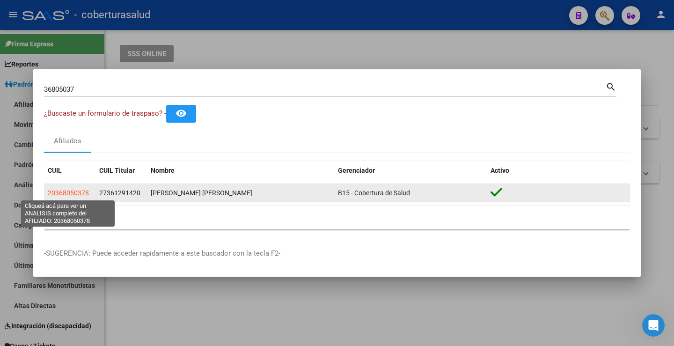
click at [73, 192] on span "20368050378" at bounding box center [68, 192] width 41 height 7
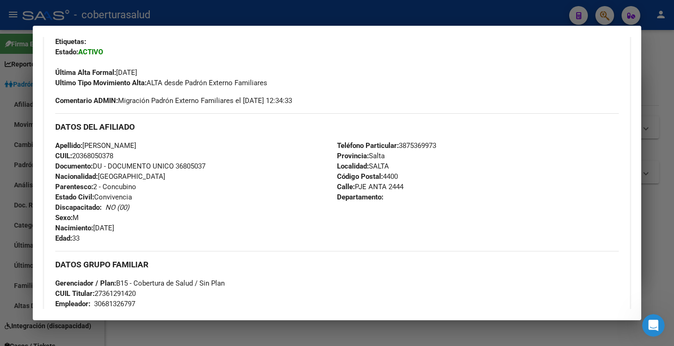
scroll to position [234, 0]
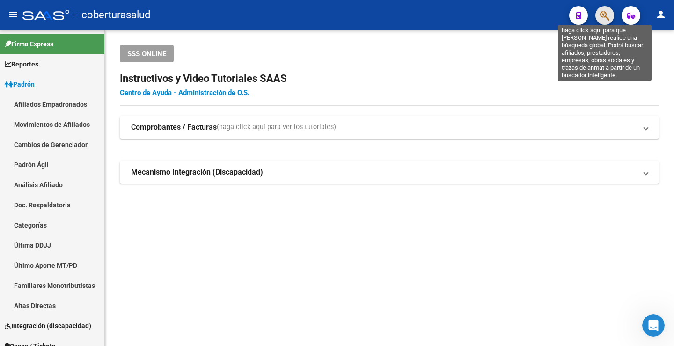
click at [605, 15] on icon "button" at bounding box center [604, 15] width 9 height 11
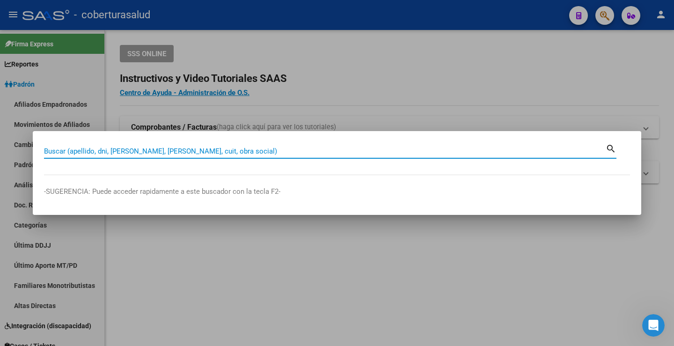
click at [273, 155] on input "Buscar (apellido, dni, [PERSON_NAME], [PERSON_NAME], cuit, obra social)" at bounding box center [325, 151] width 562 height 8
type input "59628521"
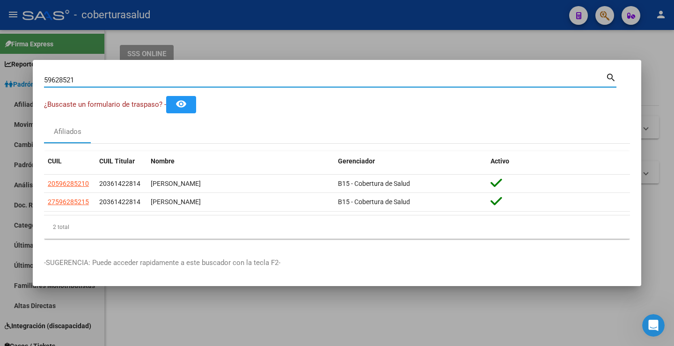
click at [68, 79] on input "59628521" at bounding box center [325, 80] width 562 height 8
drag, startPoint x: 68, startPoint y: 79, endPoint x: 55, endPoint y: 80, distance: 13.6
click at [55, 80] on input "59628521" at bounding box center [325, 80] width 562 height 8
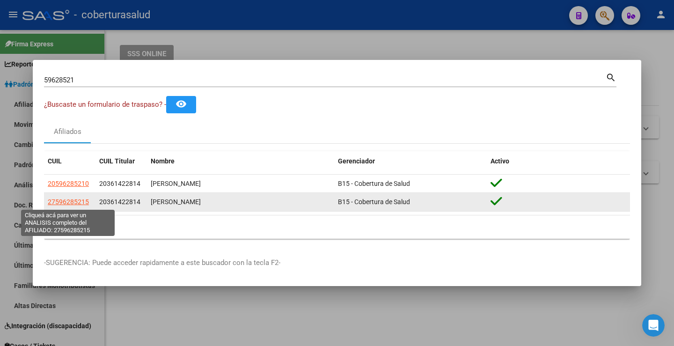
click at [66, 200] on span "27596285215" at bounding box center [68, 201] width 41 height 7
type textarea "27596285215"
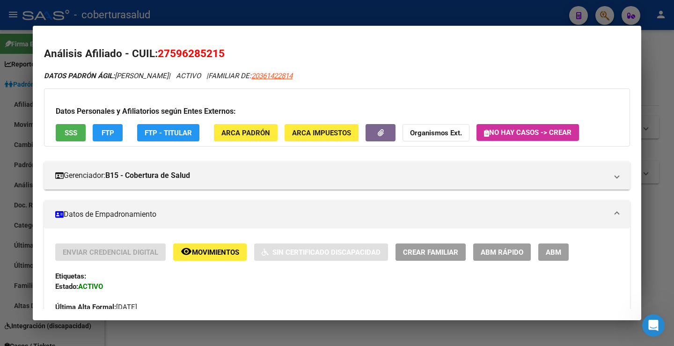
click at [191, 52] on span "27596285215" at bounding box center [191, 53] width 67 height 12
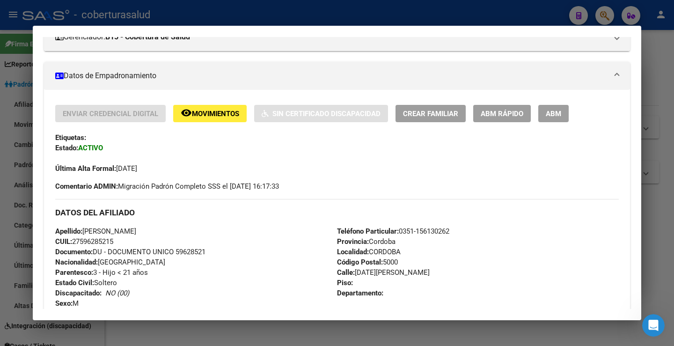
scroll to position [187, 0]
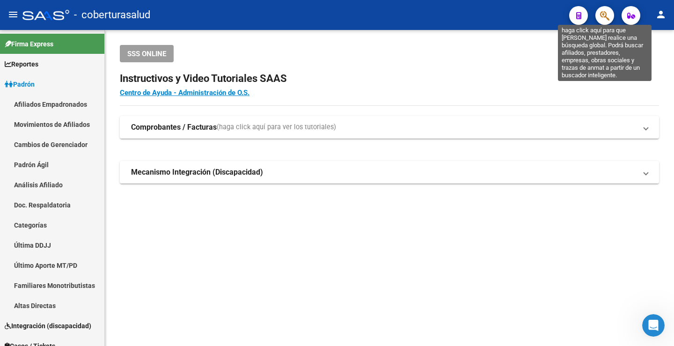
click at [605, 12] on icon "button" at bounding box center [604, 15] width 9 height 11
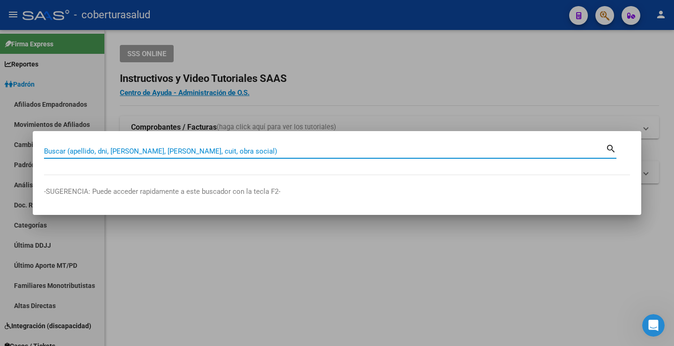
paste input "59297054"
type input "59297054"
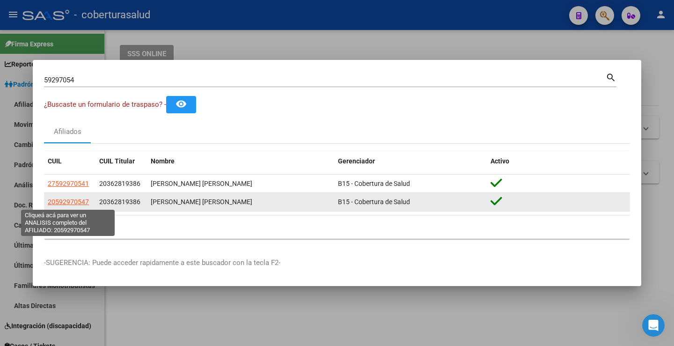
drag, startPoint x: 55, startPoint y: 202, endPoint x: 83, endPoint y: 206, distance: 27.9
click at [83, 206] on span "20592970547" at bounding box center [68, 201] width 41 height 7
type textarea "20592970547"
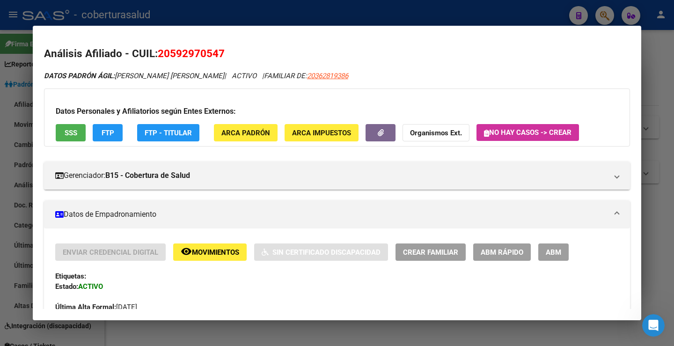
drag, startPoint x: 220, startPoint y: 52, endPoint x: 173, endPoint y: 55, distance: 46.9
click at [173, 55] on span "20592970547" at bounding box center [191, 53] width 67 height 12
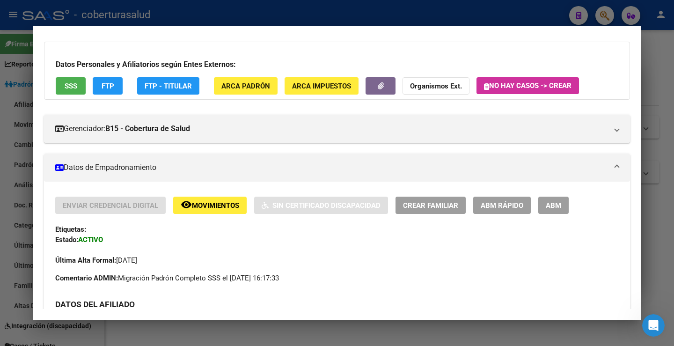
scroll to position [0, 0]
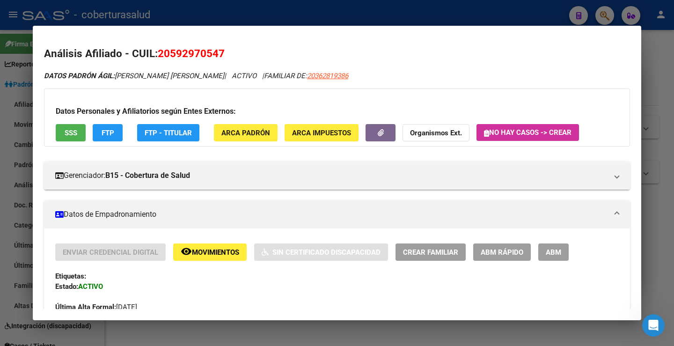
click at [198, 50] on span "20592970547" at bounding box center [191, 53] width 67 height 12
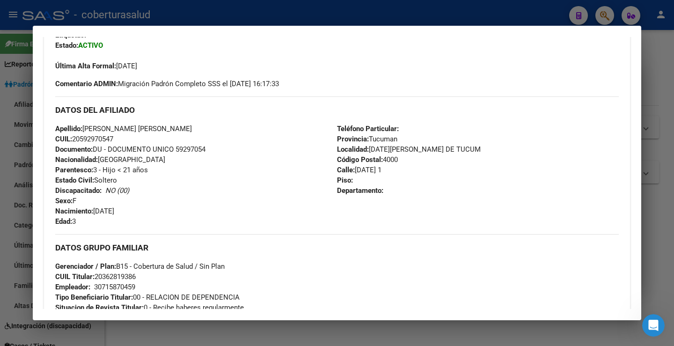
scroll to position [234, 0]
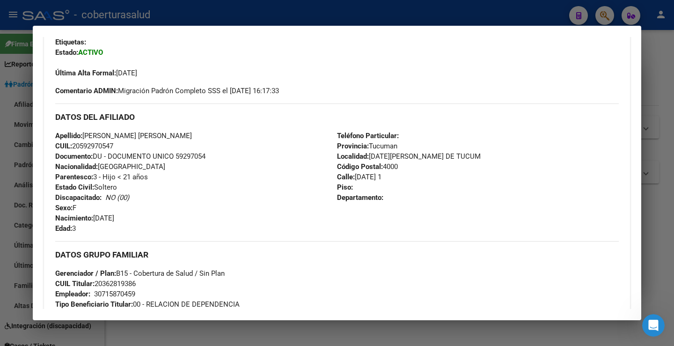
click at [468, 14] on div at bounding box center [337, 173] width 674 height 346
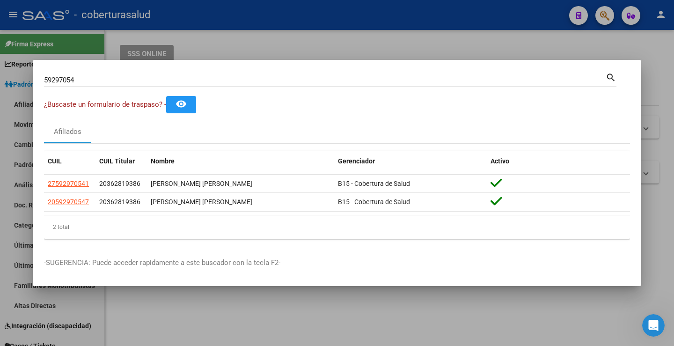
click at [435, 41] on div at bounding box center [337, 173] width 674 height 346
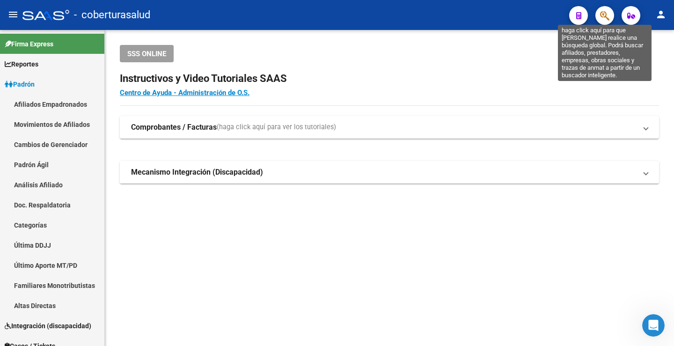
click at [604, 15] on icon "button" at bounding box center [604, 15] width 9 height 11
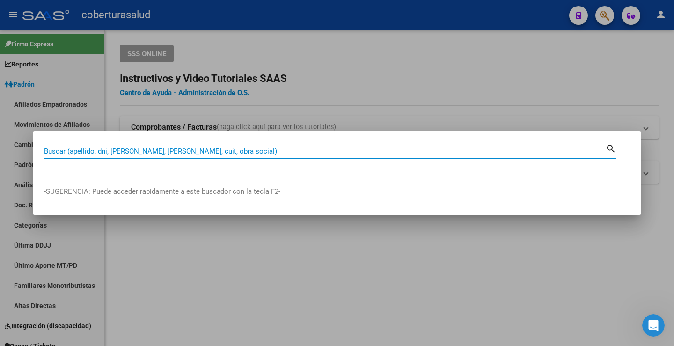
paste input "53426231"
type input "53426231"
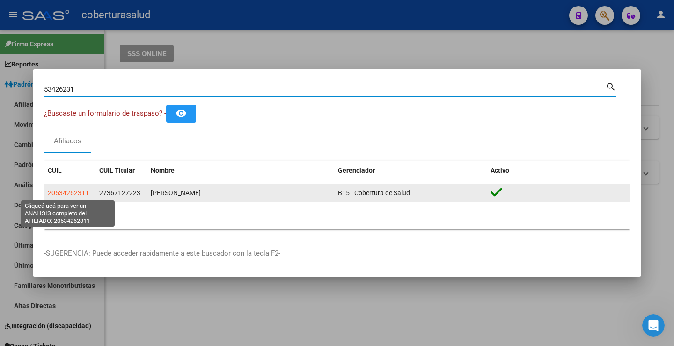
click at [83, 192] on span "20534262311" at bounding box center [68, 192] width 41 height 7
type textarea "20534262311"
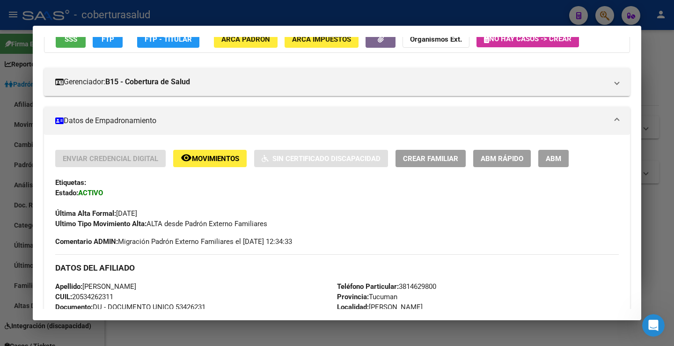
scroll to position [0, 0]
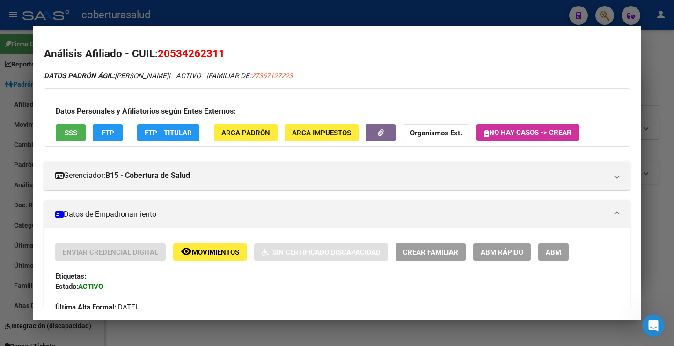
drag, startPoint x: 171, startPoint y: 51, endPoint x: 217, endPoint y: 53, distance: 46.0
click at [217, 53] on span "20534262311" at bounding box center [191, 53] width 67 height 12
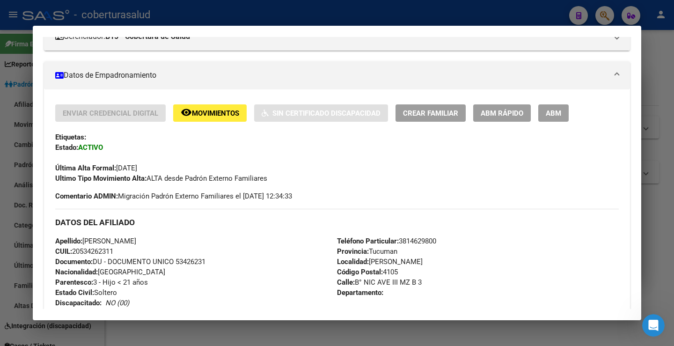
scroll to position [94, 0]
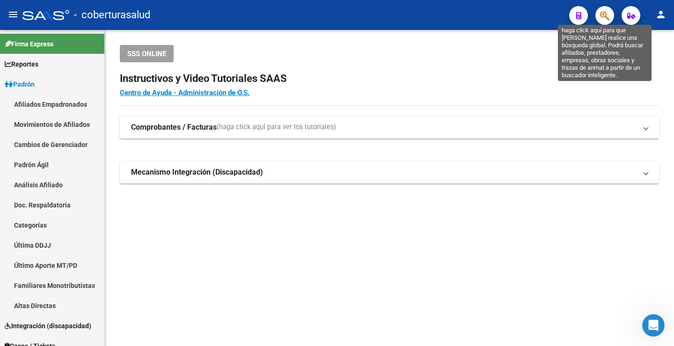
click at [601, 18] on icon "button" at bounding box center [604, 15] width 9 height 11
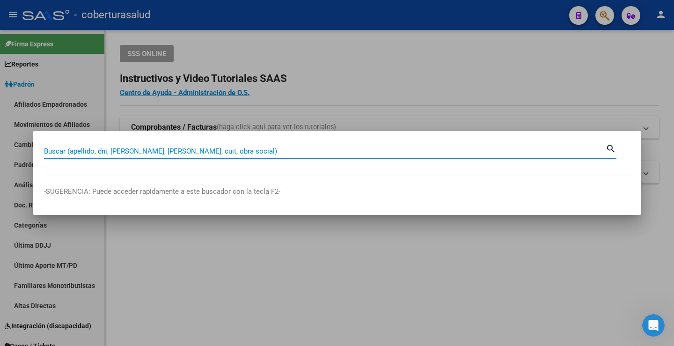
paste input "59809613"
type input "59809613"
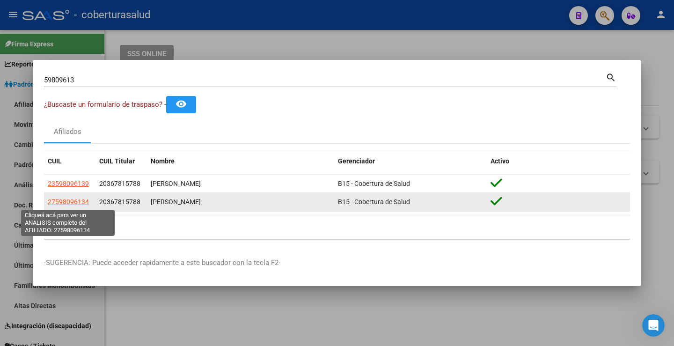
drag, startPoint x: 56, startPoint y: 202, endPoint x: 85, endPoint y: 202, distance: 29.0
click at [85, 202] on span "27598096134" at bounding box center [68, 201] width 41 height 7
type textarea "27598096134"
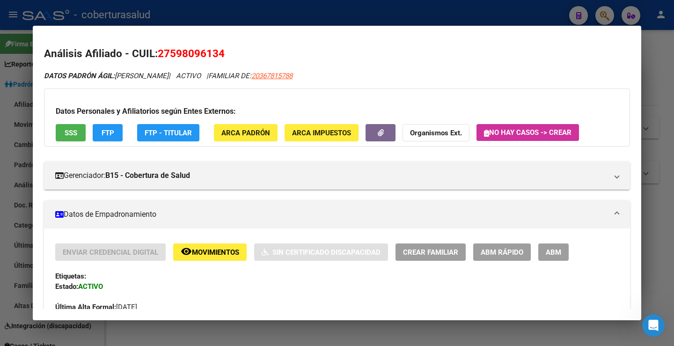
drag, startPoint x: 220, startPoint y: 50, endPoint x: 173, endPoint y: 53, distance: 46.9
click at [173, 53] on span "27598096134" at bounding box center [191, 53] width 67 height 12
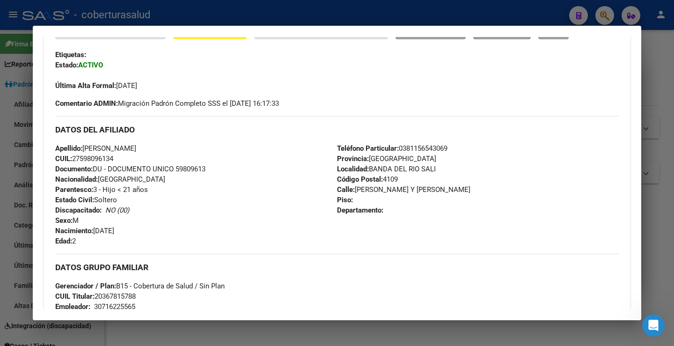
scroll to position [234, 0]
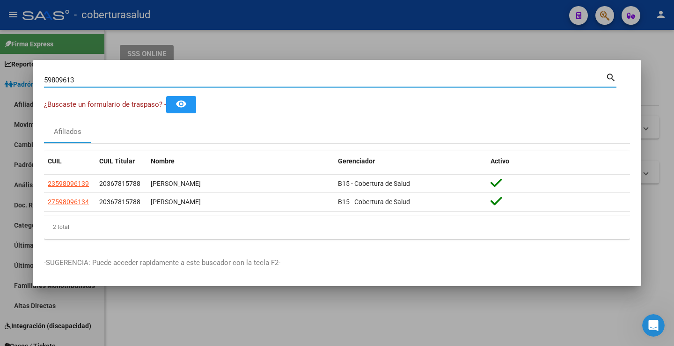
click at [329, 76] on input "59809613" at bounding box center [325, 80] width 562 height 8
type input "v"
paste input "70347222"
type input "70347222"
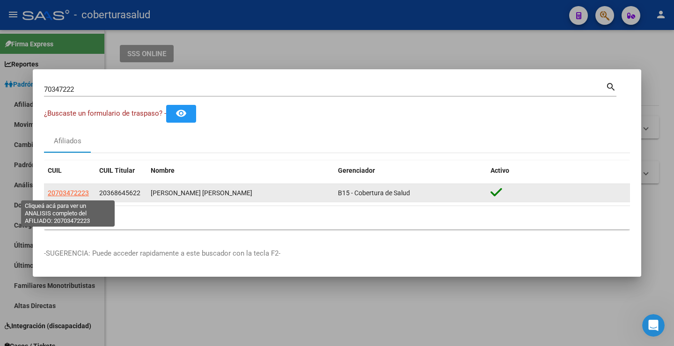
click at [76, 193] on span "20703472223" at bounding box center [68, 192] width 41 height 7
type textarea "20703472223"
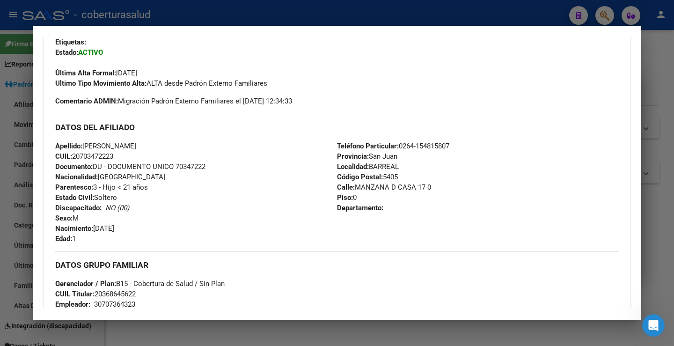
drag, startPoint x: 81, startPoint y: 156, endPoint x: 112, endPoint y: 160, distance: 31.1
click at [112, 160] on span "CUIL: 20703472223" at bounding box center [84, 156] width 58 height 8
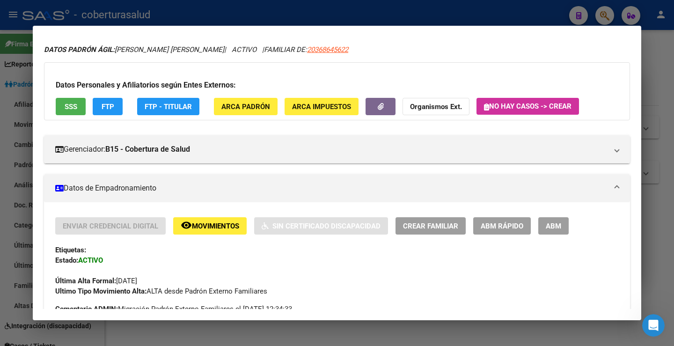
scroll to position [0, 0]
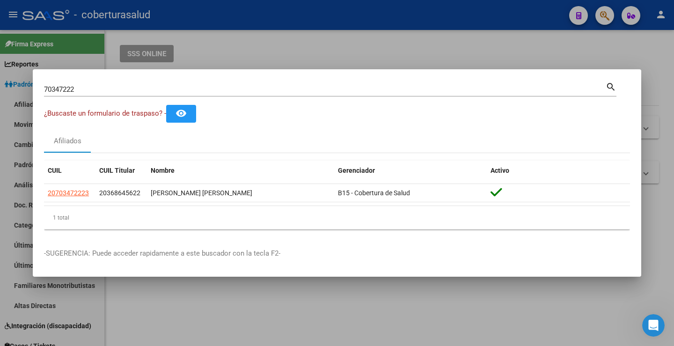
click at [66, 88] on input "70347222" at bounding box center [325, 89] width 562 height 8
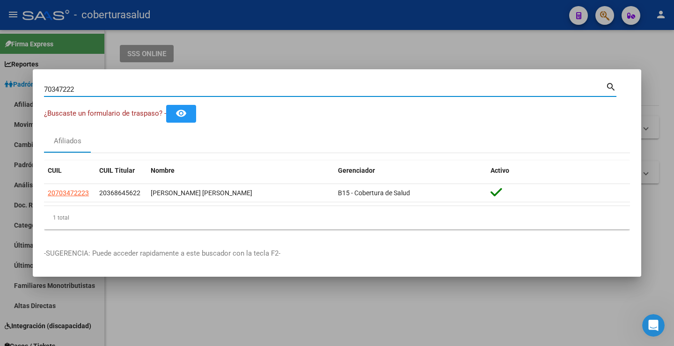
click at [66, 88] on input "70347222" at bounding box center [325, 89] width 562 height 8
paste input "58982610"
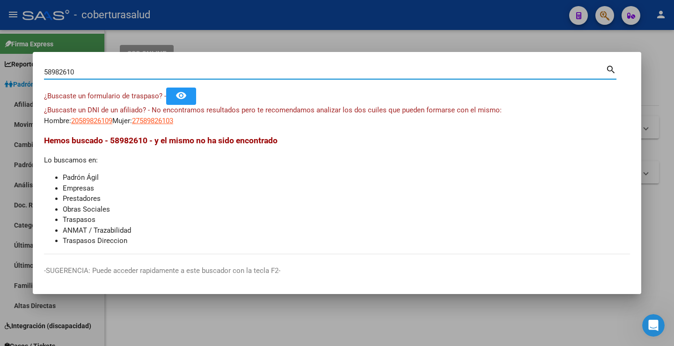
click at [109, 70] on input "58982610" at bounding box center [325, 72] width 562 height 8
paste input "36890982"
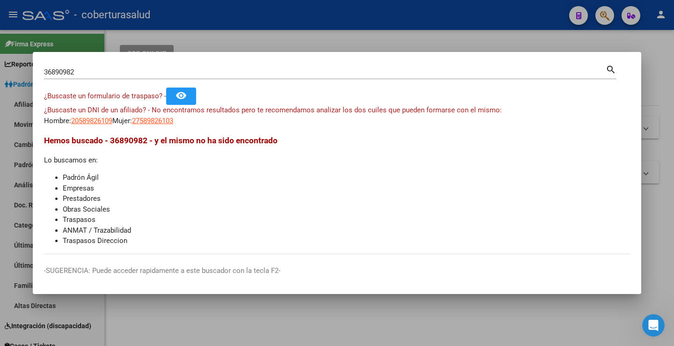
click at [614, 70] on mat-icon "search" at bounding box center [611, 68] width 11 height 11
click at [69, 67] on div "36890982 Buscar (apellido, dni, cuil, [PERSON_NAME], cuit, obra social)" at bounding box center [325, 72] width 562 height 14
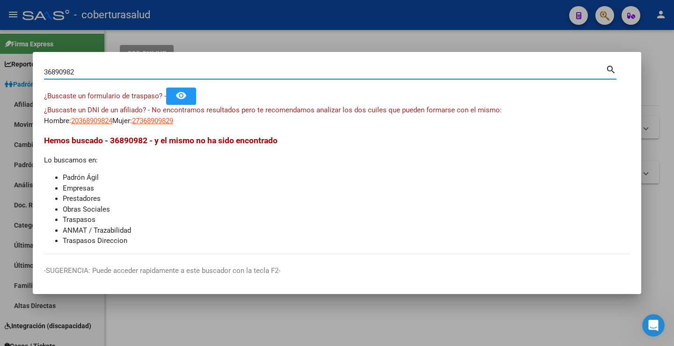
click at [66, 71] on input "36890982" at bounding box center [325, 72] width 562 height 8
paste input "5118441"
type input "51184412"
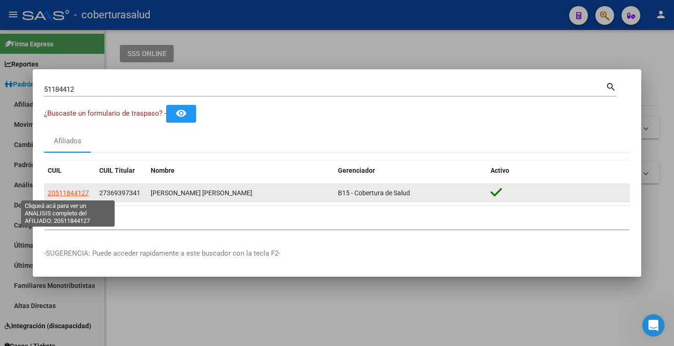
click at [66, 194] on span "20511844127" at bounding box center [68, 192] width 41 height 7
type textarea "20511844127"
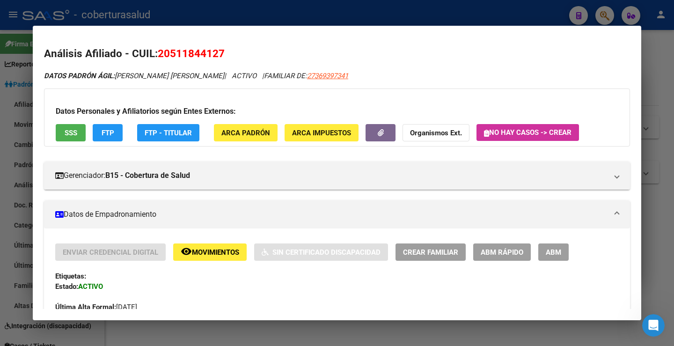
drag, startPoint x: 219, startPoint y: 52, endPoint x: 170, endPoint y: 52, distance: 48.2
click at [170, 52] on span "20511844127" at bounding box center [191, 53] width 67 height 12
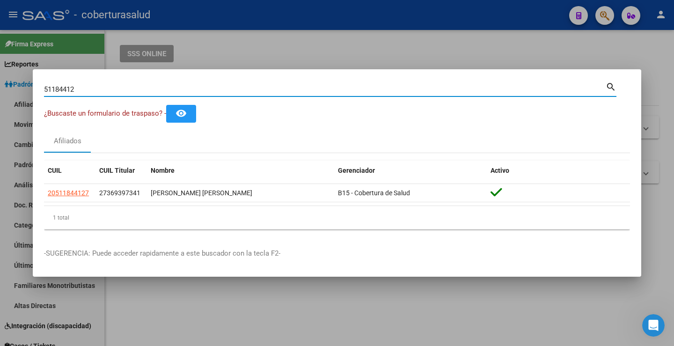
click at [63, 88] on input "51184412" at bounding box center [325, 89] width 562 height 8
paste input "925963"
type input "59259632"
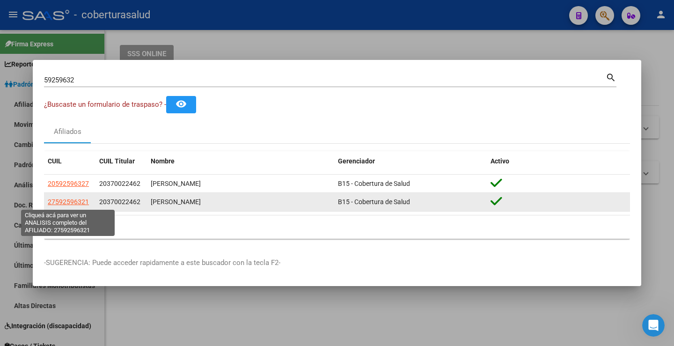
click at [71, 203] on span "27592596321" at bounding box center [68, 201] width 41 height 7
type textarea "27592596321"
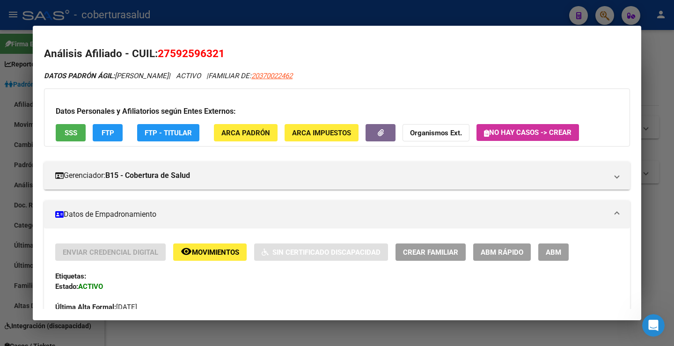
click at [204, 50] on span "27592596321" at bounding box center [191, 53] width 67 height 12
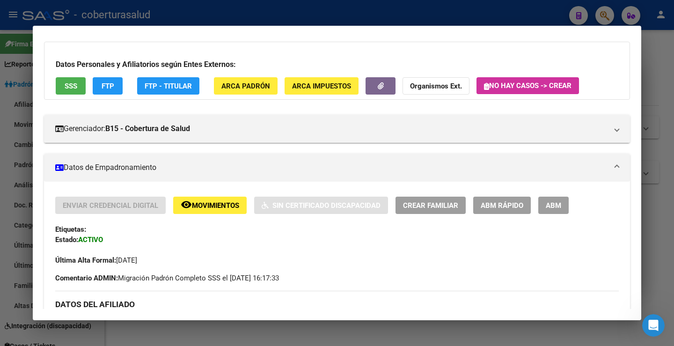
scroll to position [187, 0]
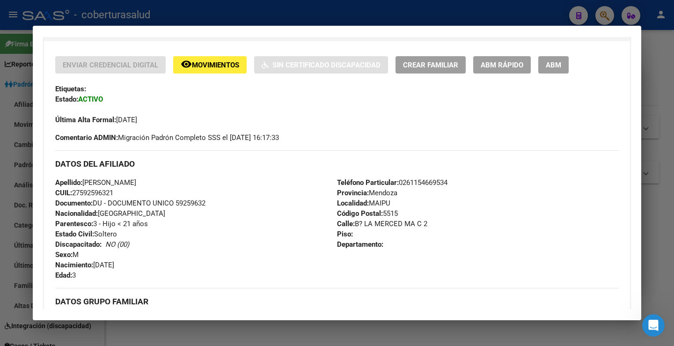
click at [120, 228] on div "Apellido: [PERSON_NAME]: 27592596321 Documento: DU - DOCUMENTO UNICO 59259632 N…" at bounding box center [196, 228] width 282 height 103
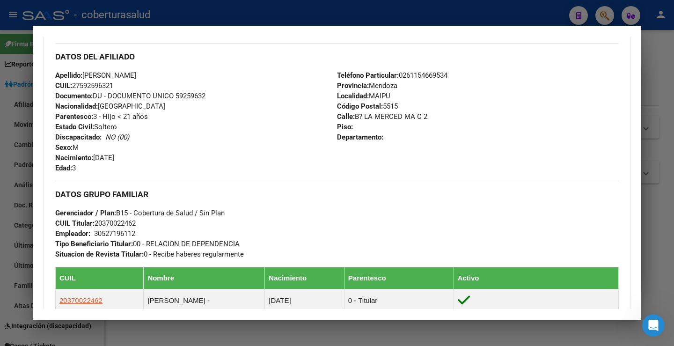
scroll to position [281, 0]
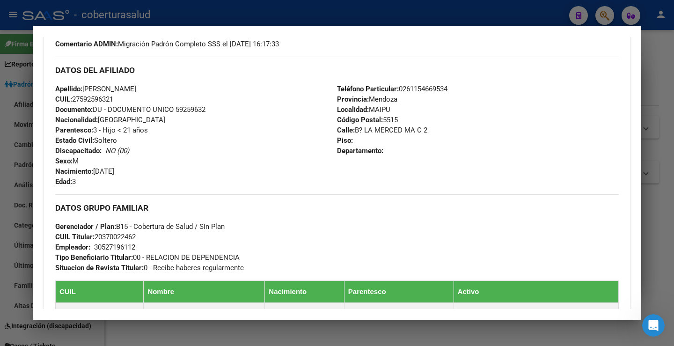
click at [386, 120] on span "Código Postal: 5515" at bounding box center [367, 120] width 61 height 8
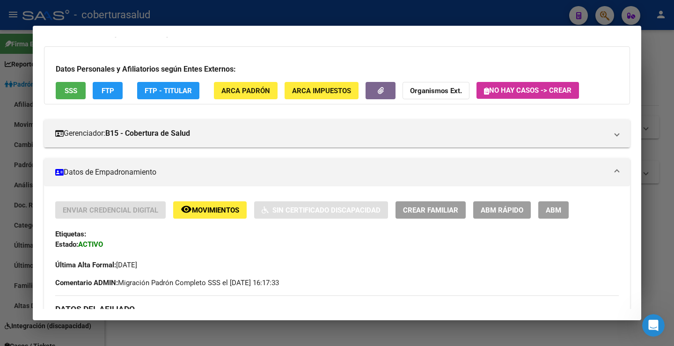
scroll to position [0, 0]
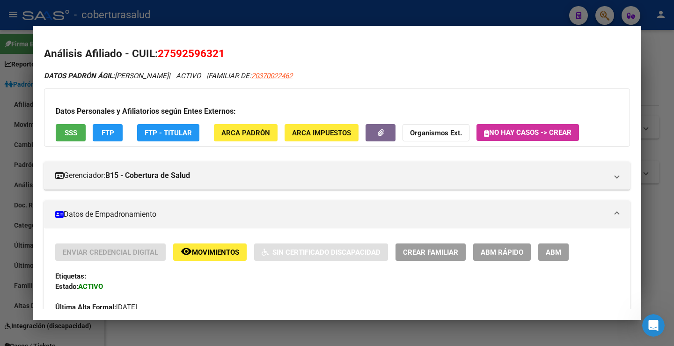
click at [522, 10] on div at bounding box center [337, 173] width 674 height 346
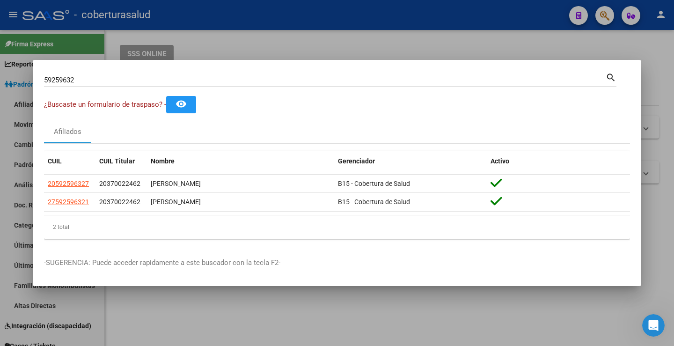
click at [602, 14] on div at bounding box center [337, 173] width 674 height 346
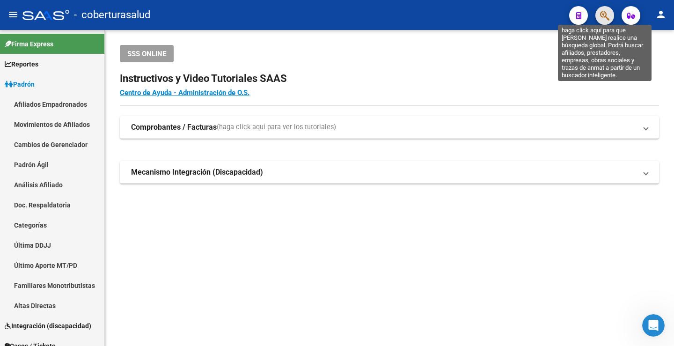
click at [606, 17] on icon "button" at bounding box center [604, 15] width 9 height 11
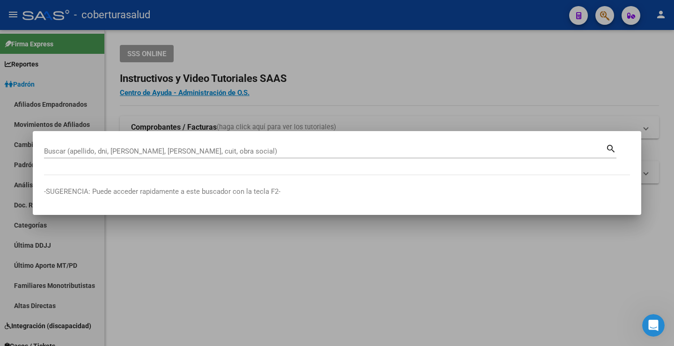
click at [42, 151] on mat-dialog-content "Buscar (apellido, dni, [PERSON_NAME], nro traspaso, cuit, obra social) search" at bounding box center [337, 158] width 609 height 33
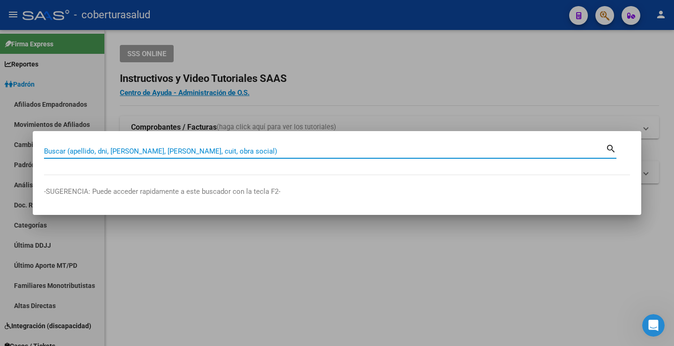
click at [59, 152] on input "Buscar (apellido, dni, [PERSON_NAME], [PERSON_NAME], cuit, obra social)" at bounding box center [325, 151] width 562 height 8
paste input "50347629"
type input "50347629"
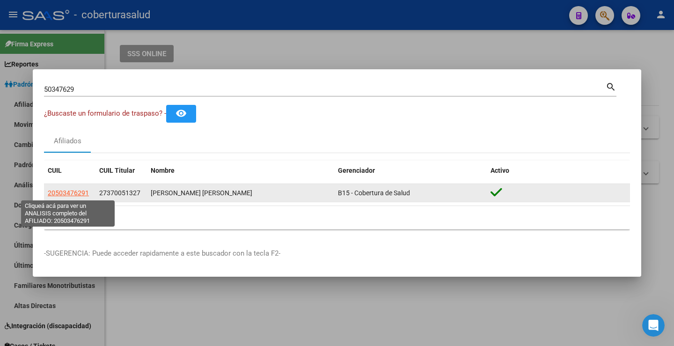
click at [70, 196] on span "20503476291" at bounding box center [68, 192] width 41 height 7
type textarea "20503476291"
